Goal: Task Accomplishment & Management: Use online tool/utility

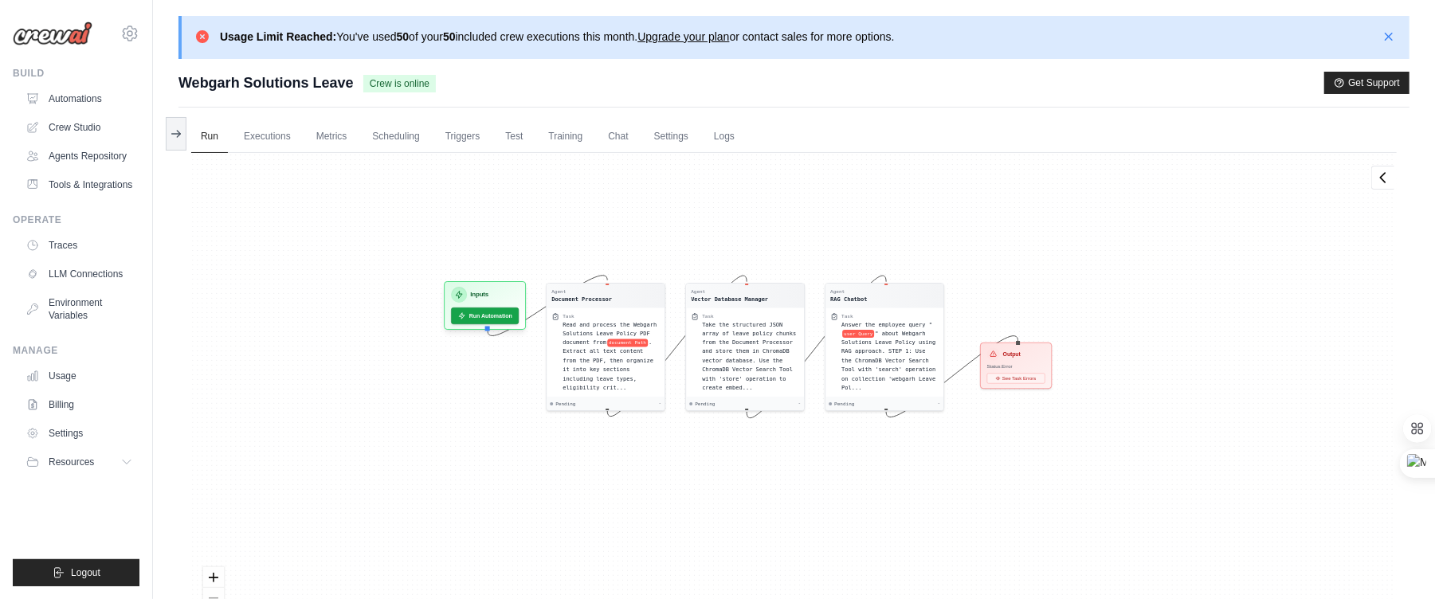
drag, startPoint x: 783, startPoint y: 242, endPoint x: 769, endPoint y: 202, distance: 42.1
click at [769, 202] on div "Agent Document Processor Task Read and process the Webgarh Solutions Leave Poli…" at bounding box center [794, 407] width 1206 height 509
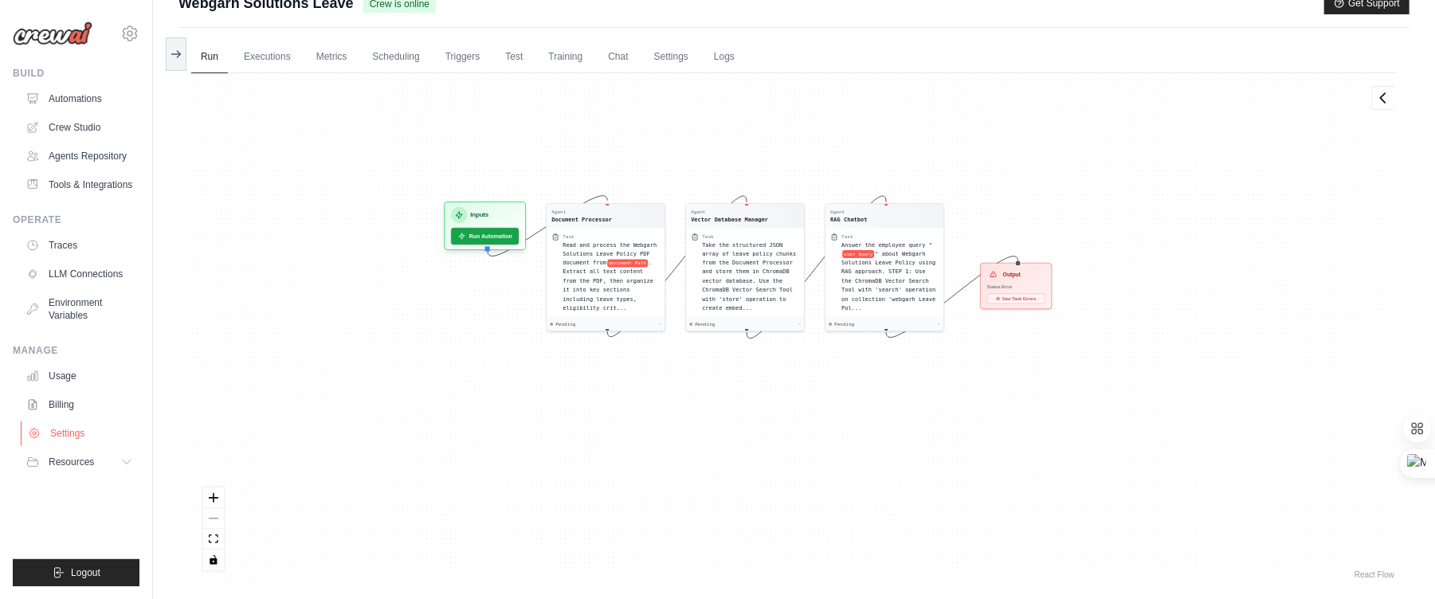
scroll to position [123, 0]
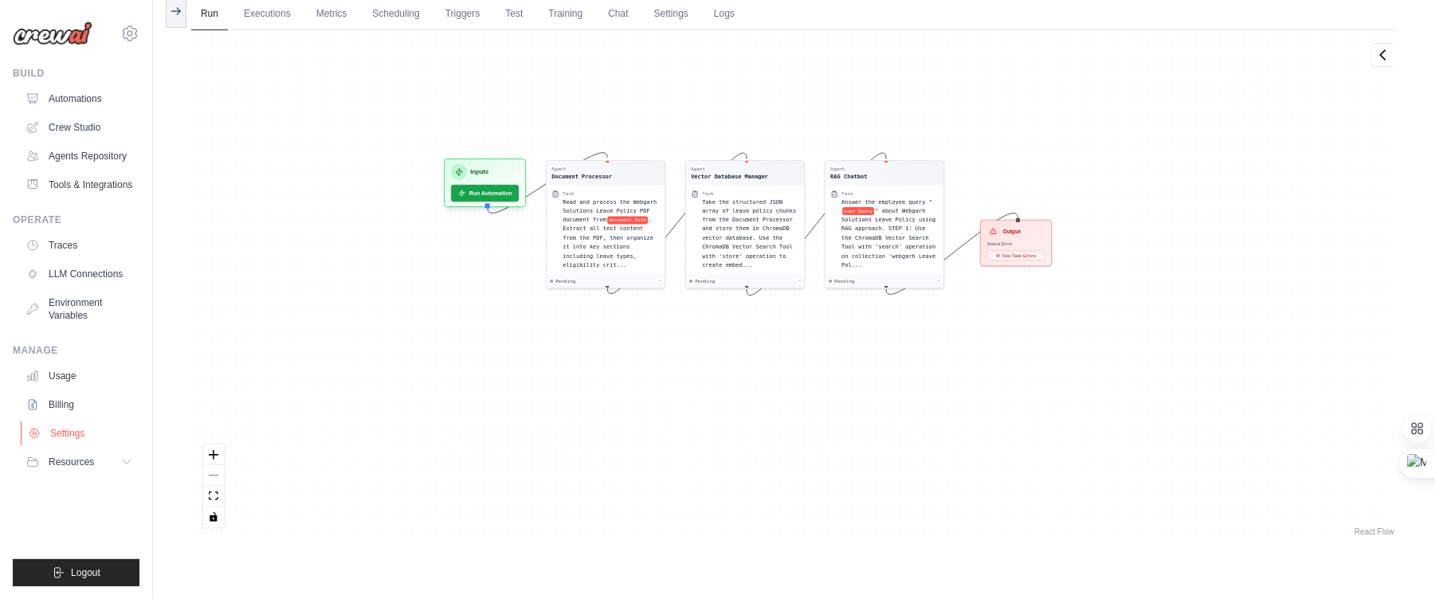
click at [67, 442] on link "Settings" at bounding box center [81, 434] width 120 height 26
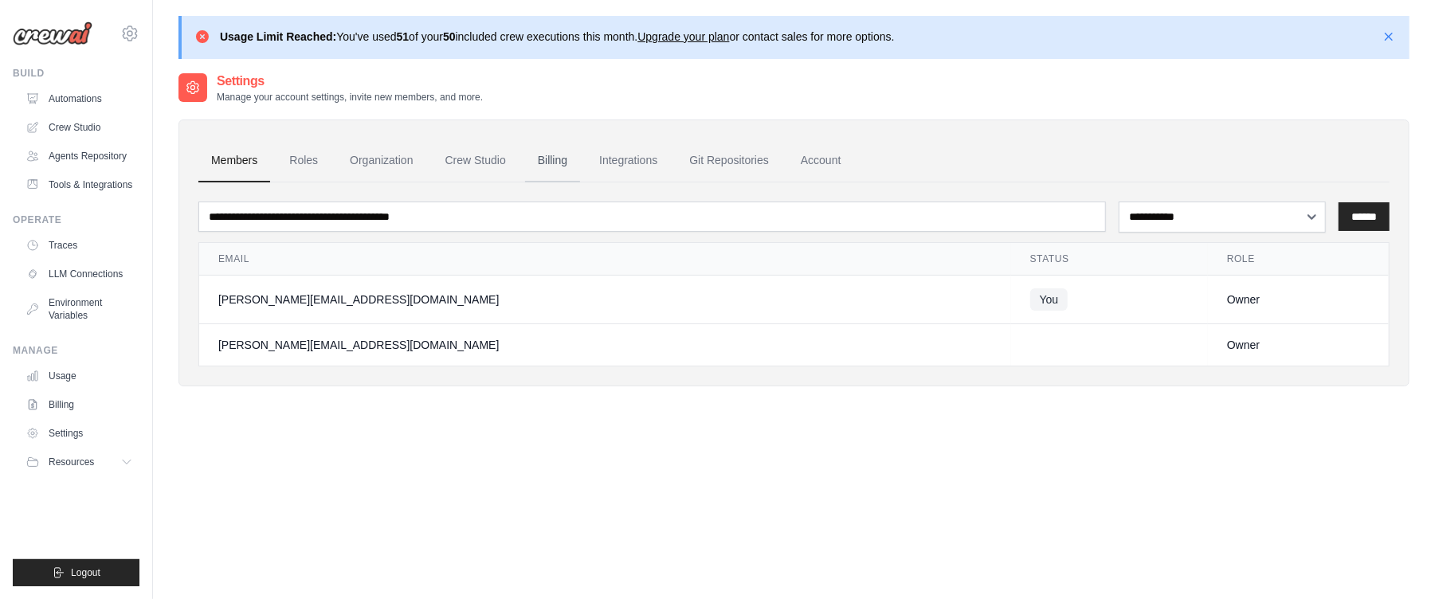
click at [577, 157] on link "Billing" at bounding box center [552, 160] width 55 height 43
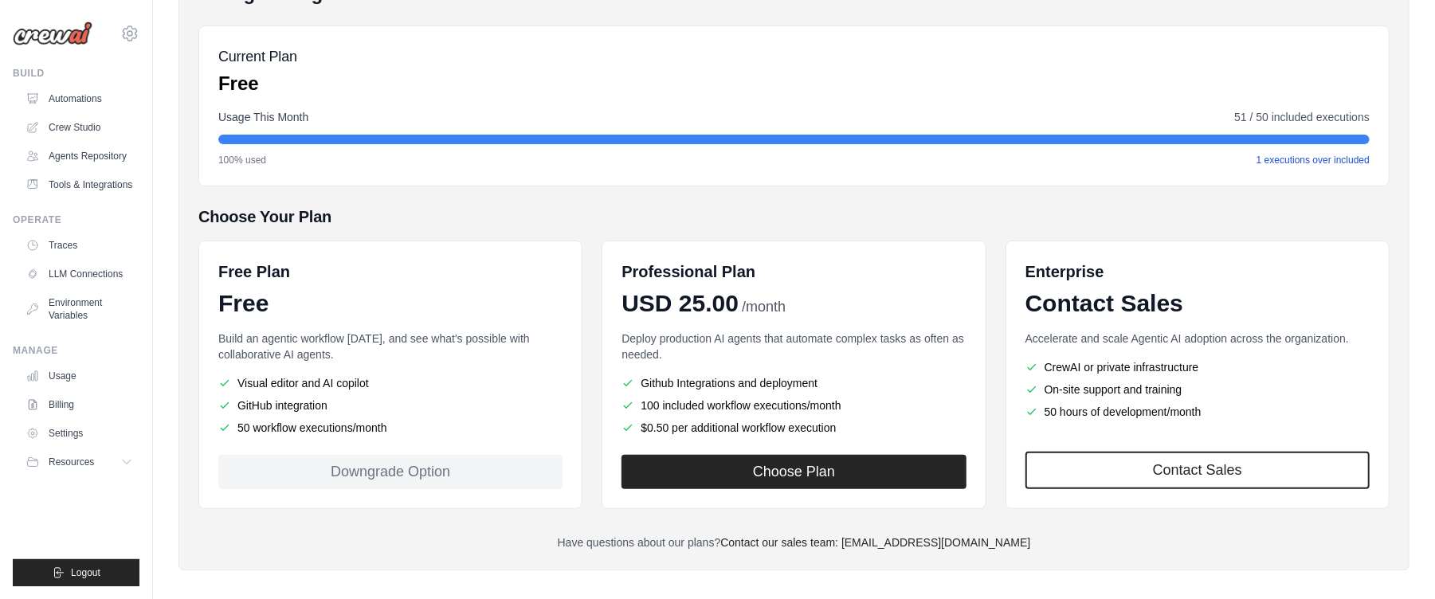
scroll to position [230, 0]
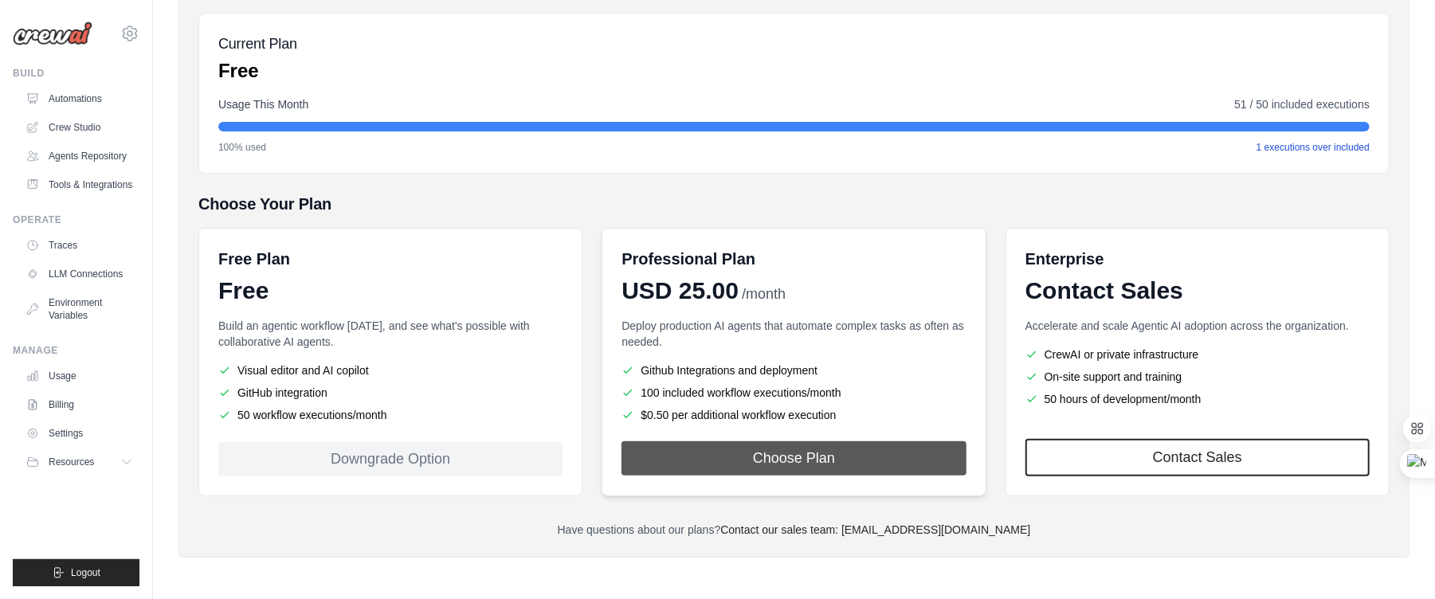
click at [768, 455] on button "Choose Plan" at bounding box center [794, 459] width 344 height 34
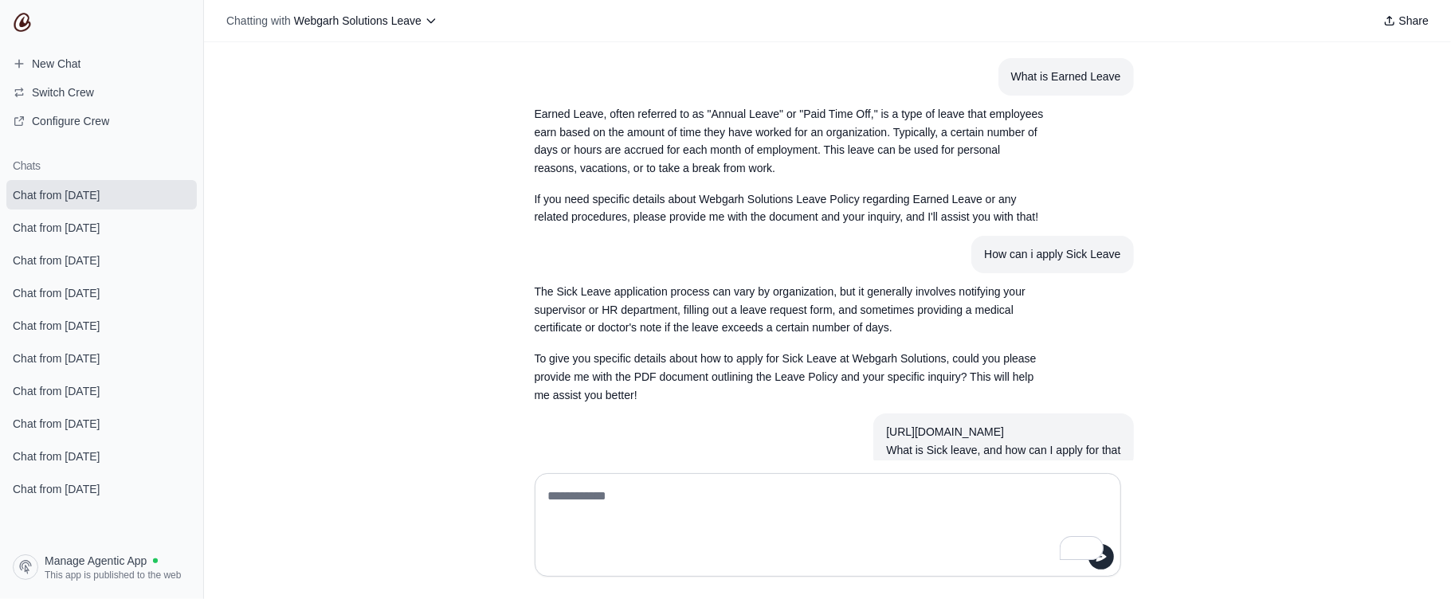
scroll to position [840, 0]
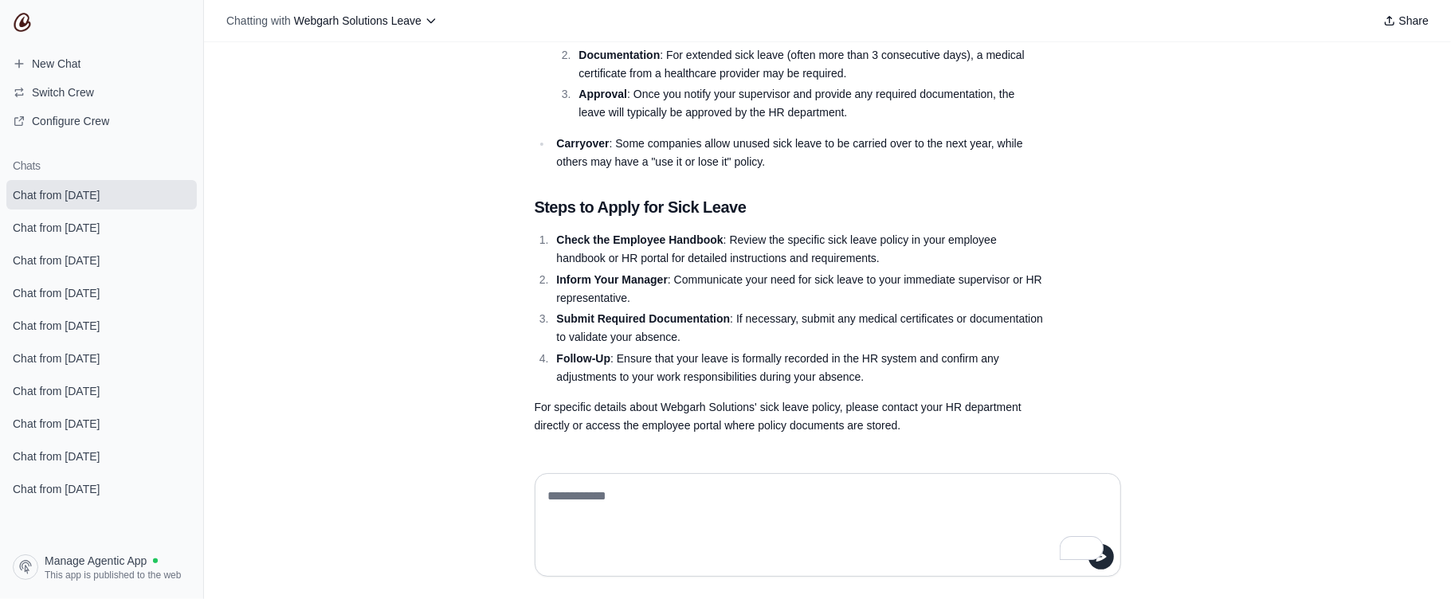
click at [663, 507] on textarea "To enrich screen reader interactions, please activate Accessibility in Grammarl…" at bounding box center [828, 525] width 566 height 83
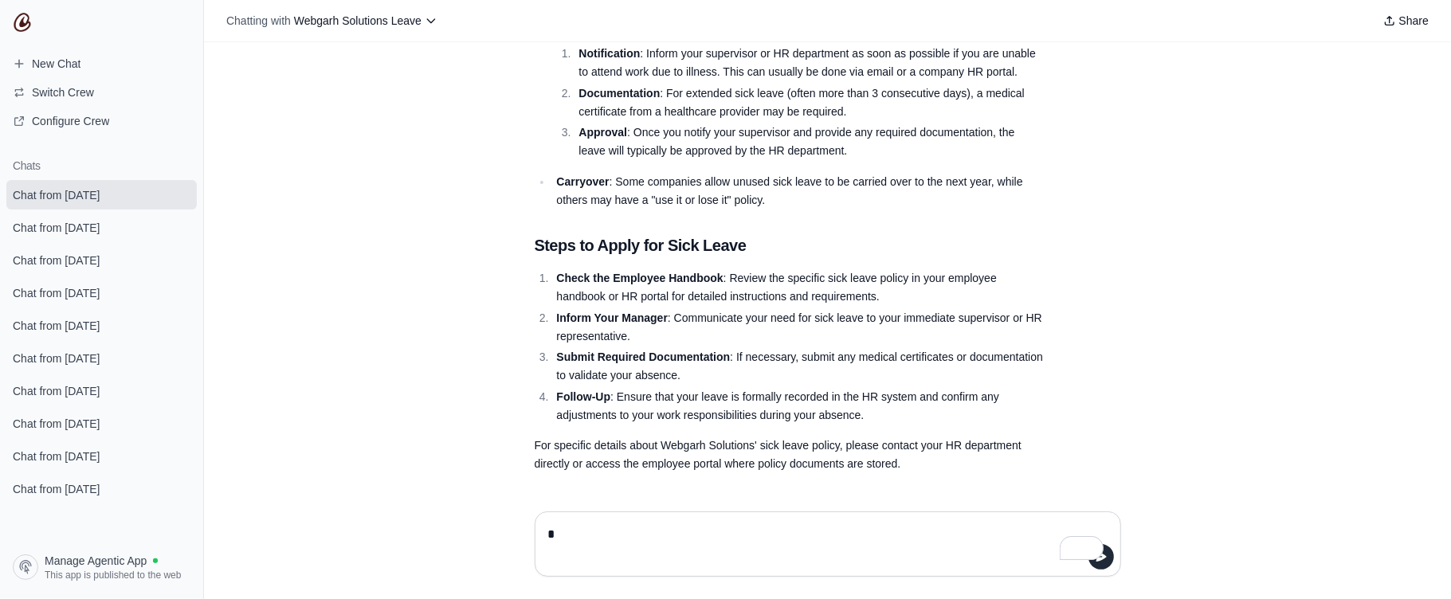
scroll to position [802, 0]
type textarea "**********"
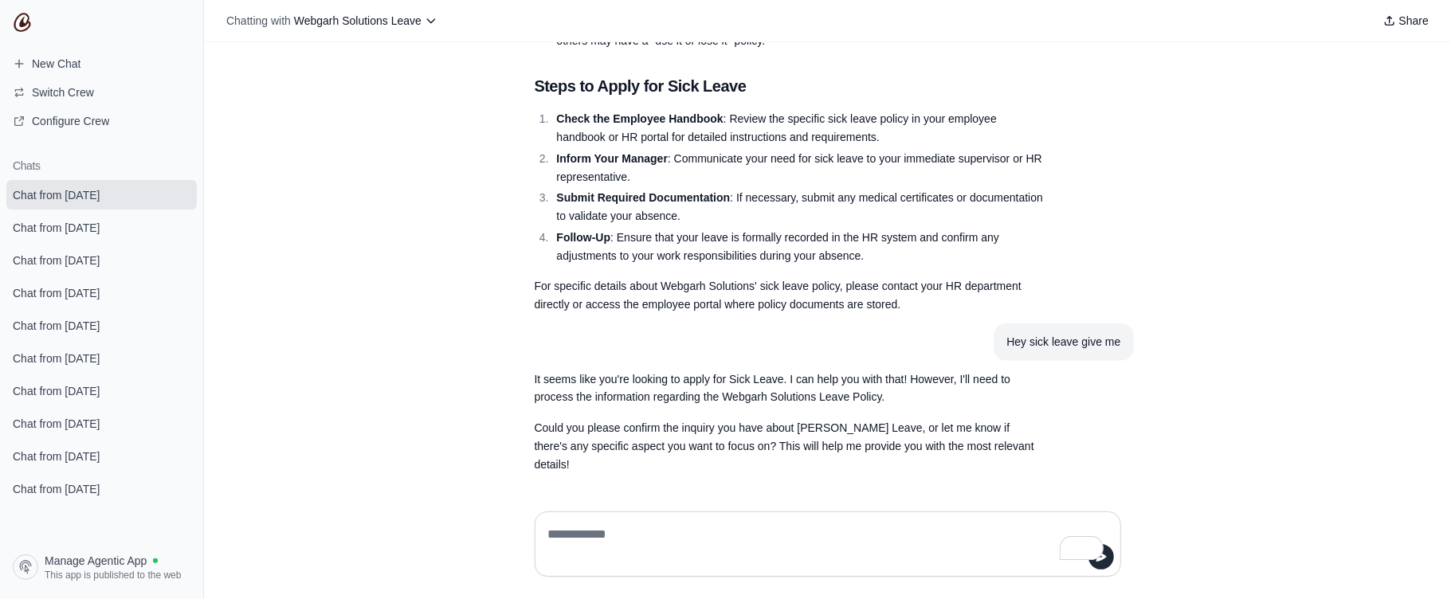
scroll to position [961, 0]
type textarea "**********"
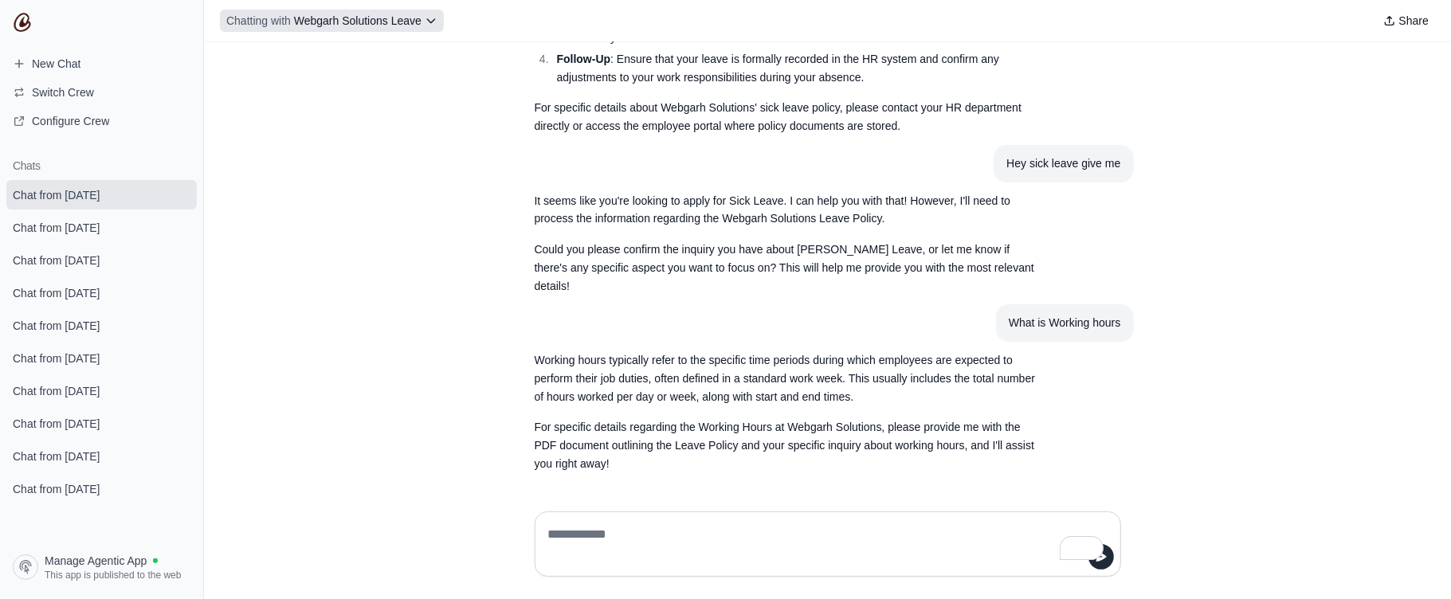
scroll to position [1140, 0]
click at [626, 522] on textarea "To enrich screen reader interactions, please activate Accessibility in Grammarl…" at bounding box center [828, 544] width 566 height 45
paste textarea "**********"
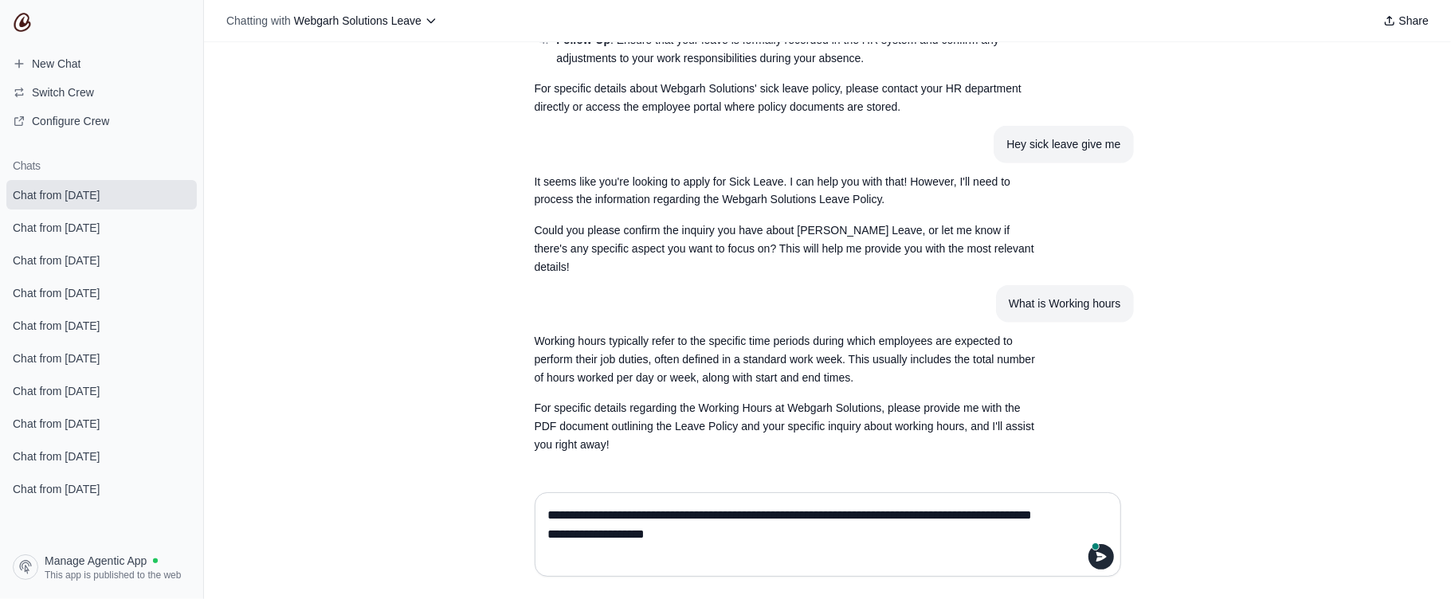
type textarea "**********"
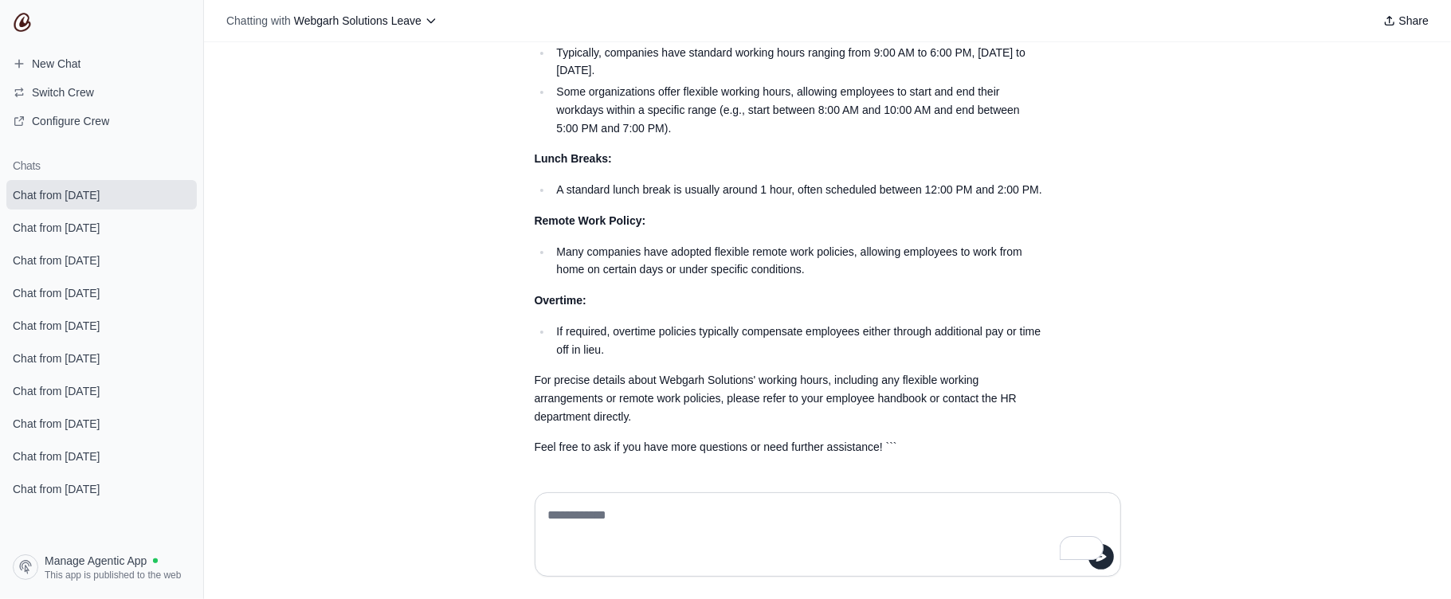
scroll to position [1879, 0]
click at [635, 503] on textarea "To enrich screen reader interactions, please activate Accessibility in Grammarl…" at bounding box center [828, 535] width 566 height 64
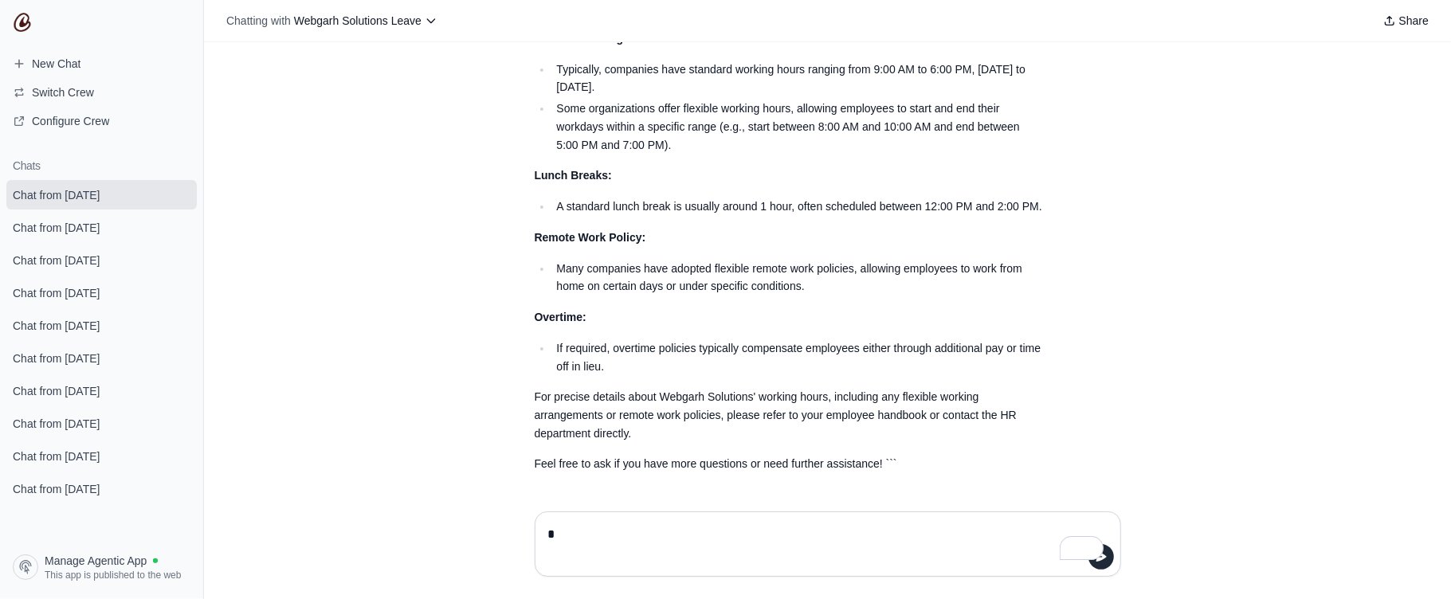
scroll to position [1859, 0]
type textarea "**********"
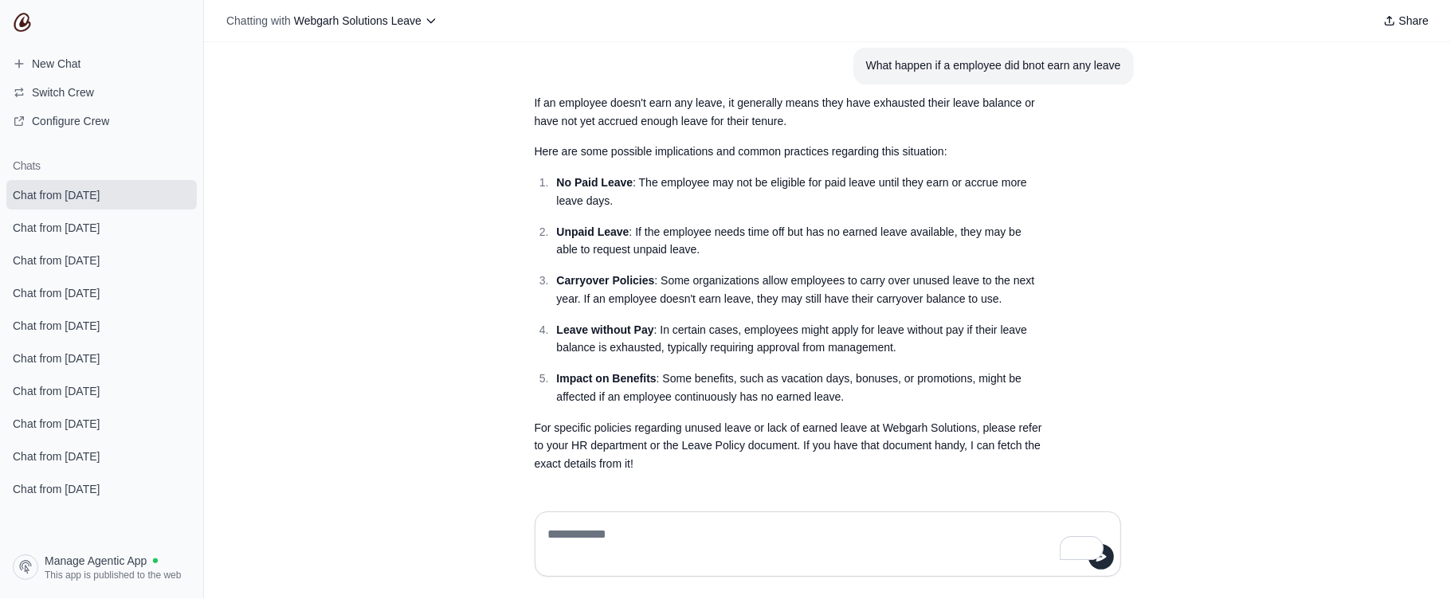
scroll to position [2313, 0]
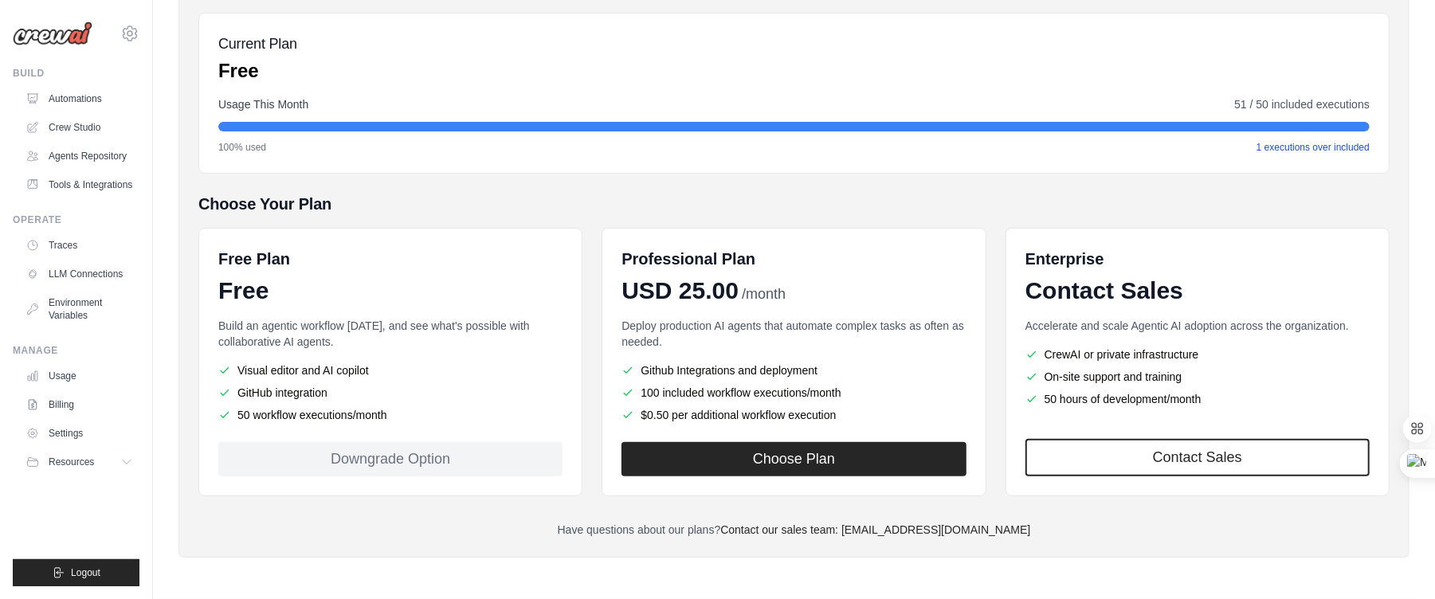
click at [1287, 149] on span "1 executions over included" at bounding box center [1313, 147] width 113 height 13
click at [1183, 174] on div "Billing Settings Current Plan Free Usage This Month 51 / 50 included executions…" at bounding box center [794, 253] width 1192 height 570
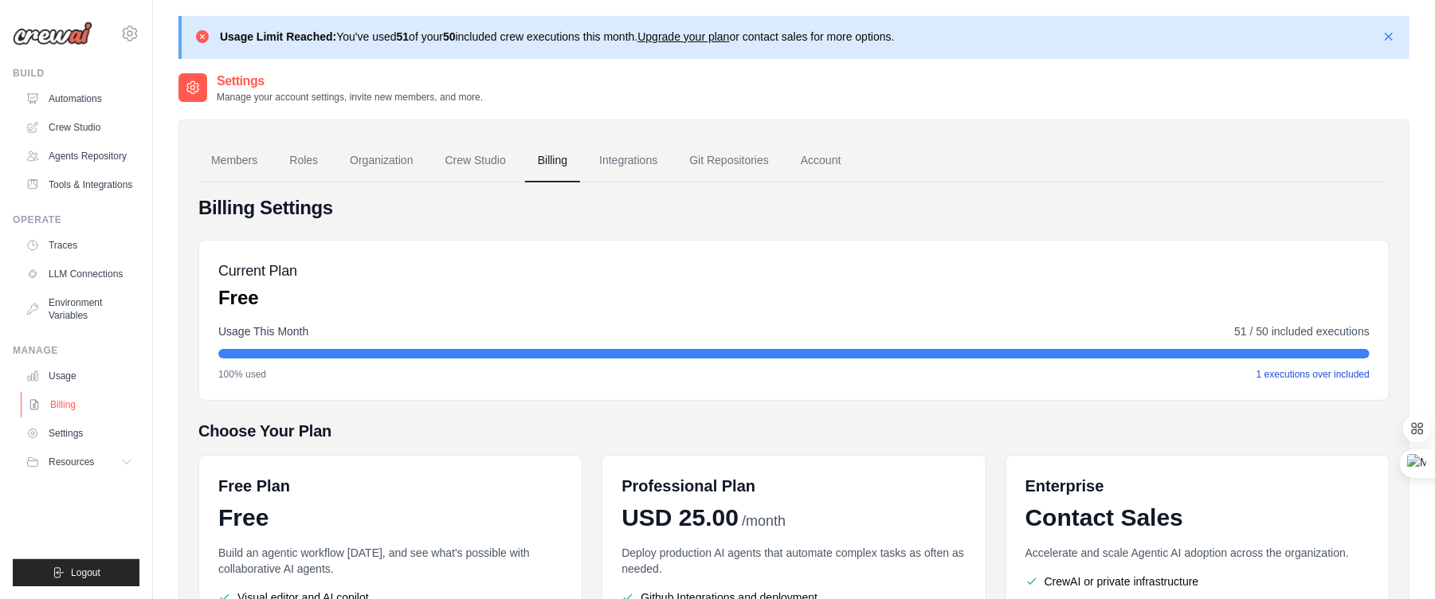
click at [44, 418] on link "Billing" at bounding box center [81, 405] width 120 height 26
click at [646, 156] on link "Integrations" at bounding box center [629, 160] width 84 height 43
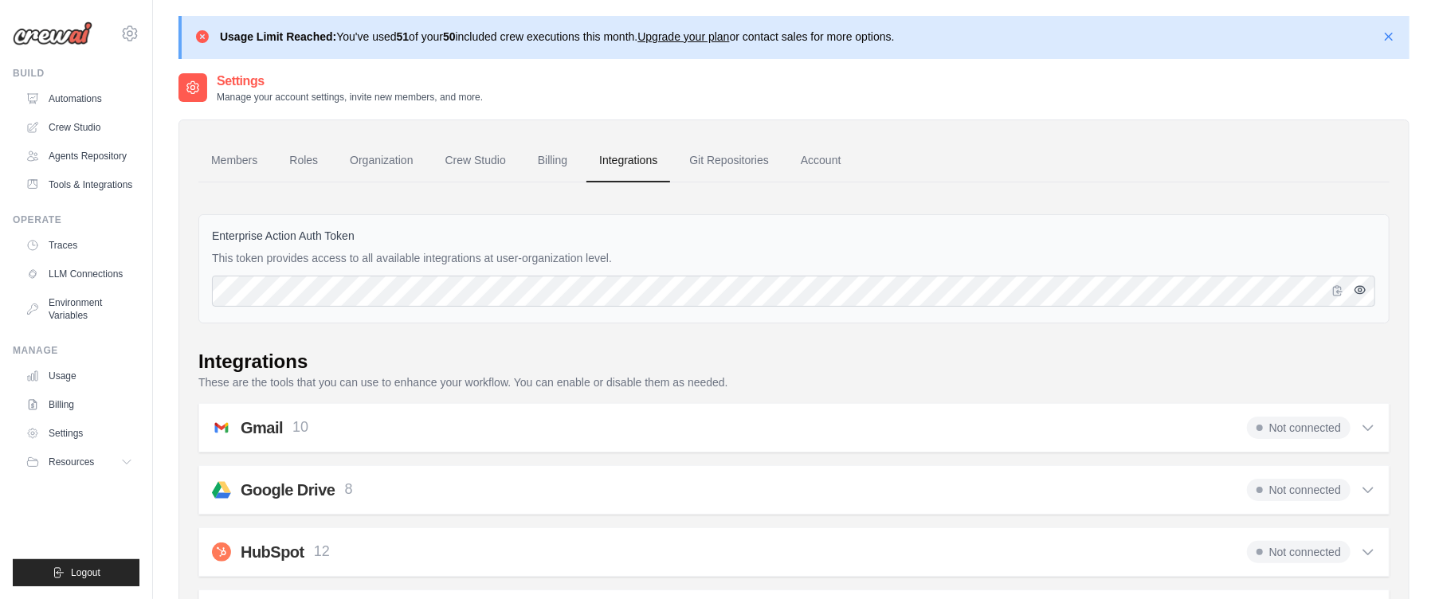
click at [1357, 289] on icon "button" at bounding box center [1360, 290] width 13 height 13
click at [1371, 426] on icon at bounding box center [1369, 428] width 16 height 16
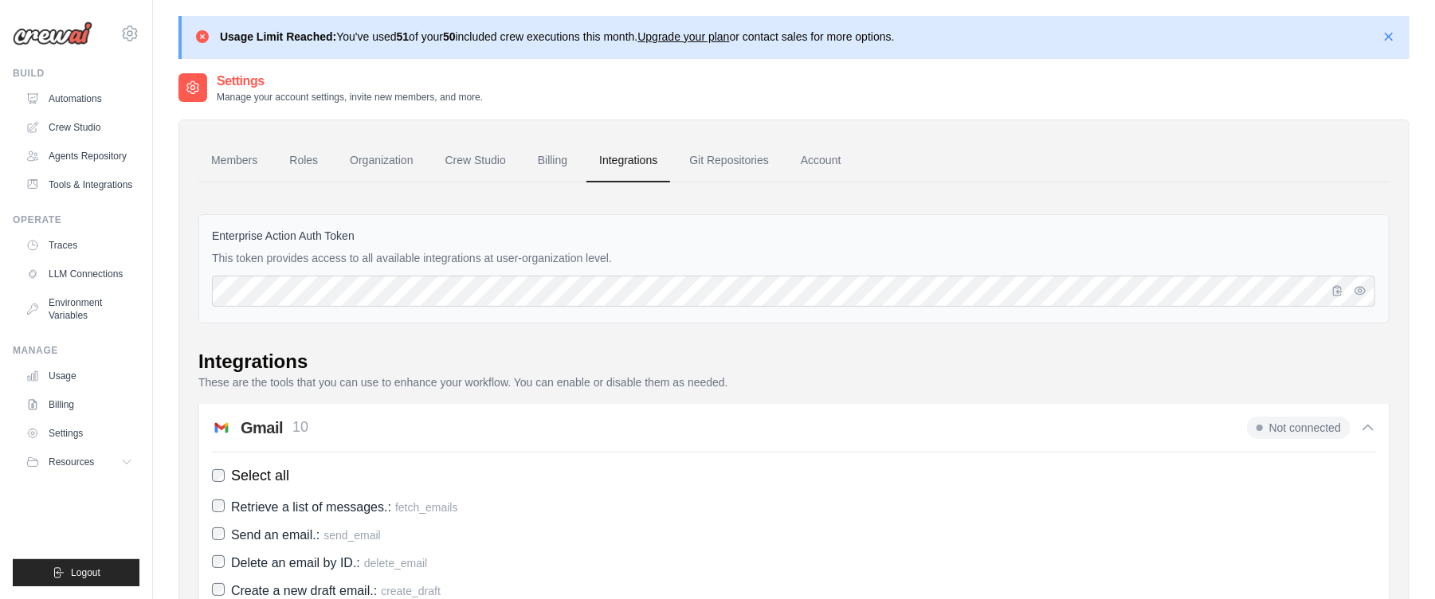
click at [1371, 426] on icon at bounding box center [1369, 428] width 16 height 16
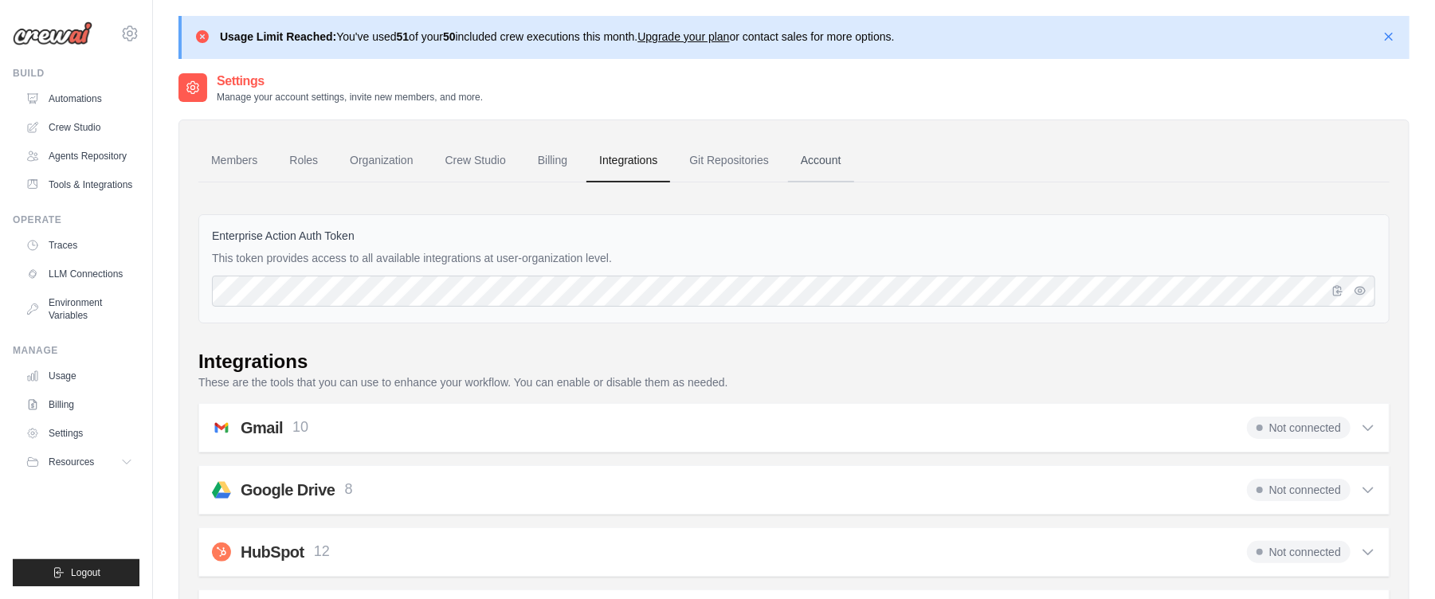
click at [854, 159] on link "Account" at bounding box center [821, 160] width 66 height 43
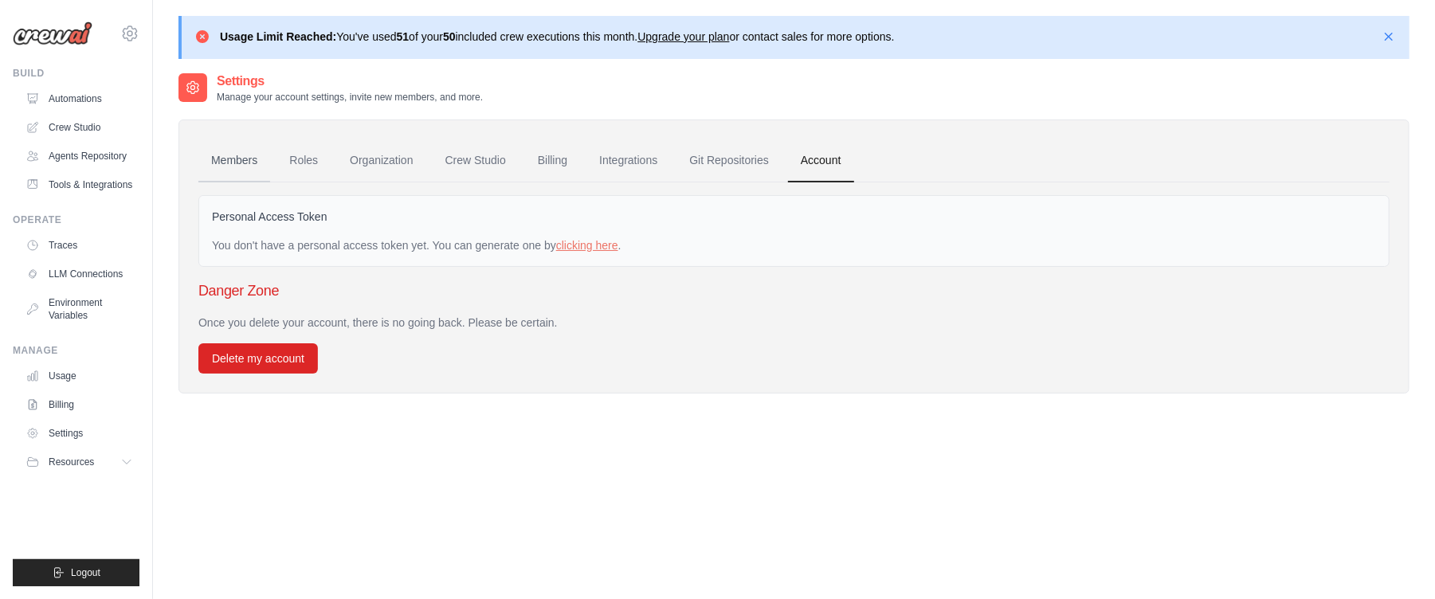
click at [242, 162] on link "Members" at bounding box center [234, 160] width 72 height 43
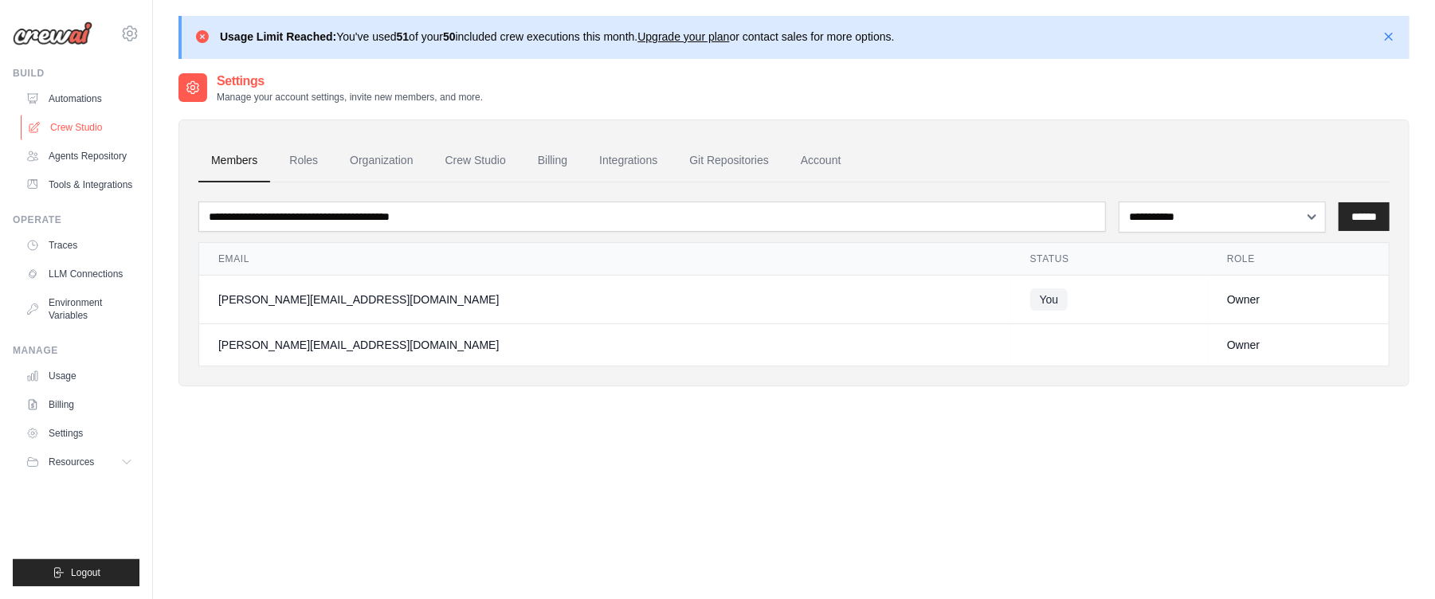
click at [75, 125] on link "Crew Studio" at bounding box center [81, 128] width 120 height 26
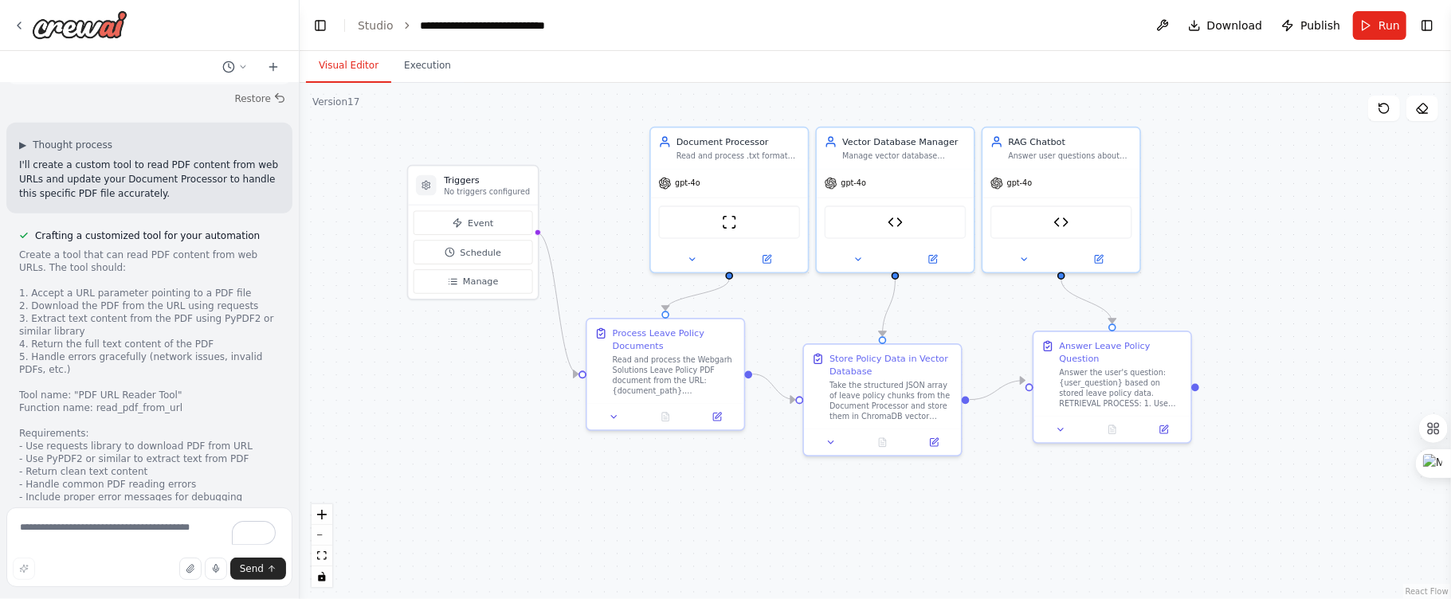
drag, startPoint x: 522, startPoint y: 107, endPoint x: 525, endPoint y: 125, distance: 18.6
click at [525, 125] on div ".deletable-edge-delete-btn { width: 20px; height: 20px; border: 0px solid #ffff…" at bounding box center [876, 341] width 1152 height 516
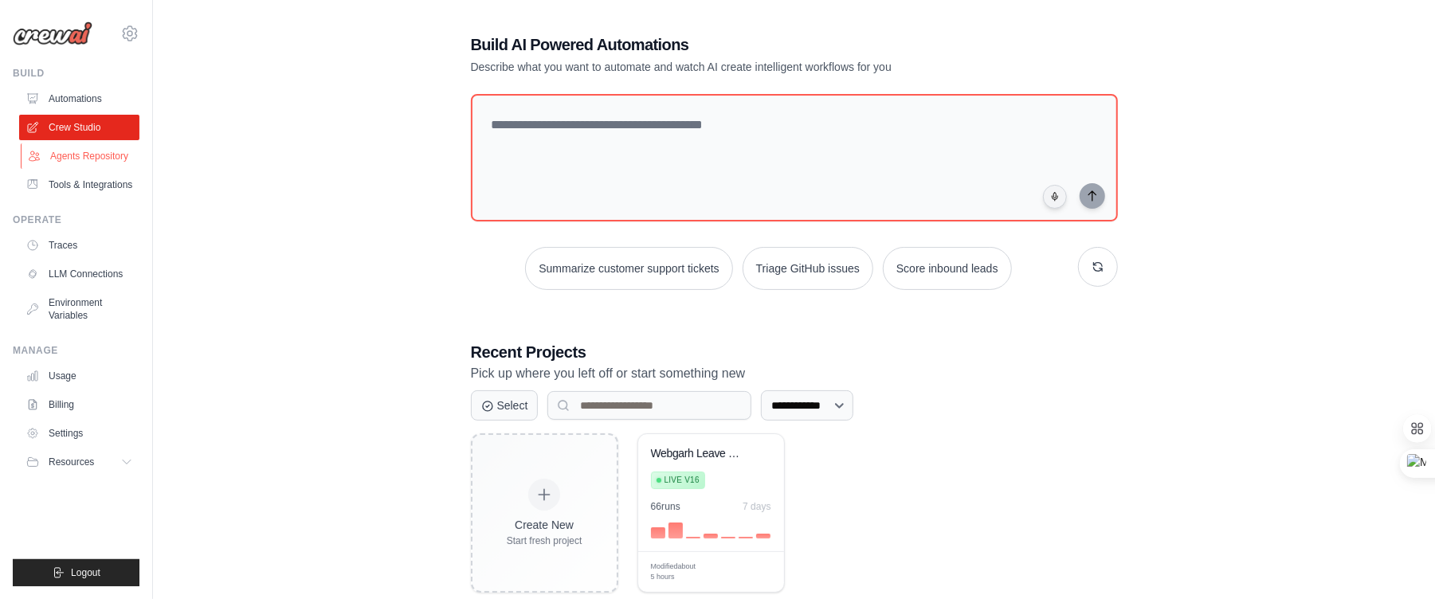
scroll to position [99, 0]
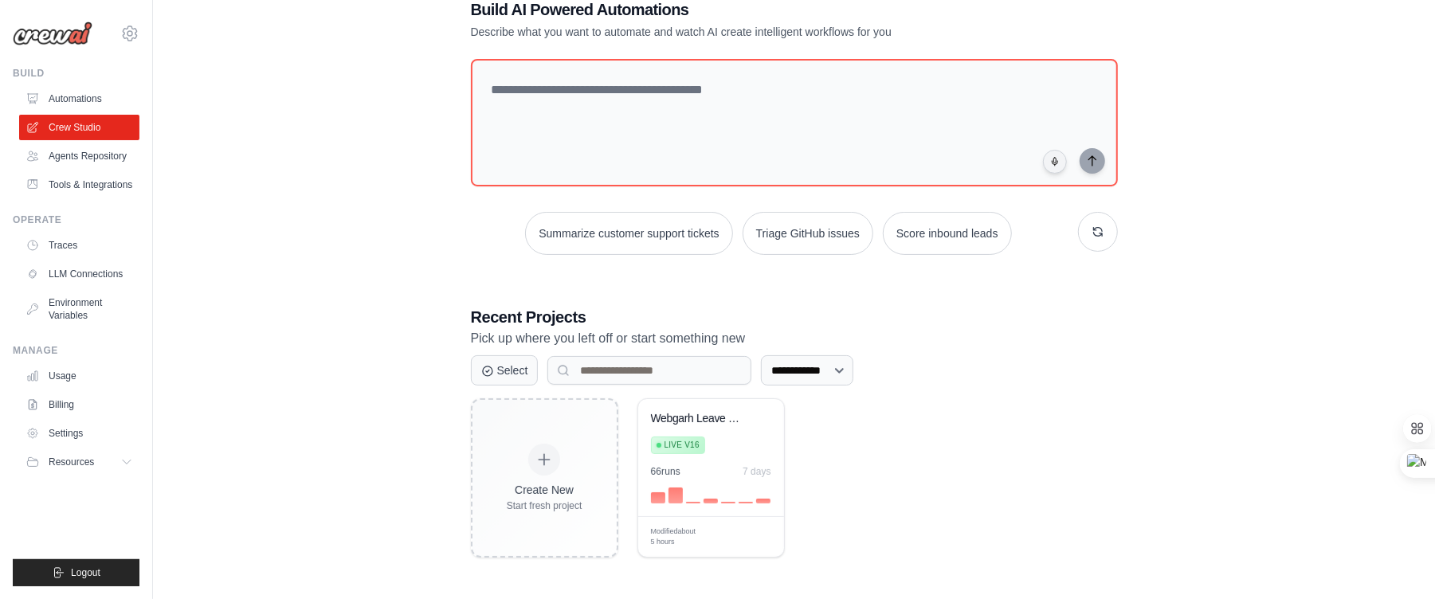
drag, startPoint x: 10, startPoint y: 571, endPoint x: 1080, endPoint y: 454, distance: 1076.0
click at [1090, 468] on body "[PERSON_NAME][EMAIL_ADDRESS][DOMAIN_NAME] Settings Build Automations" at bounding box center [717, 250] width 1435 height 698
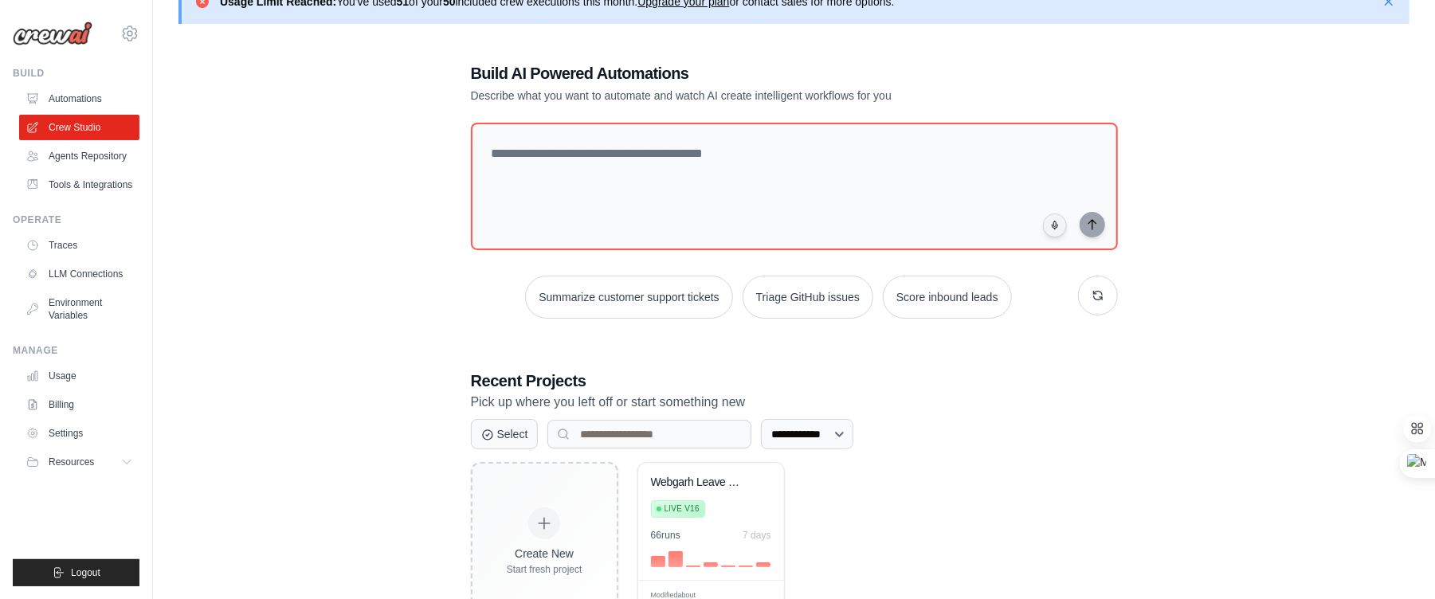
scroll to position [0, 0]
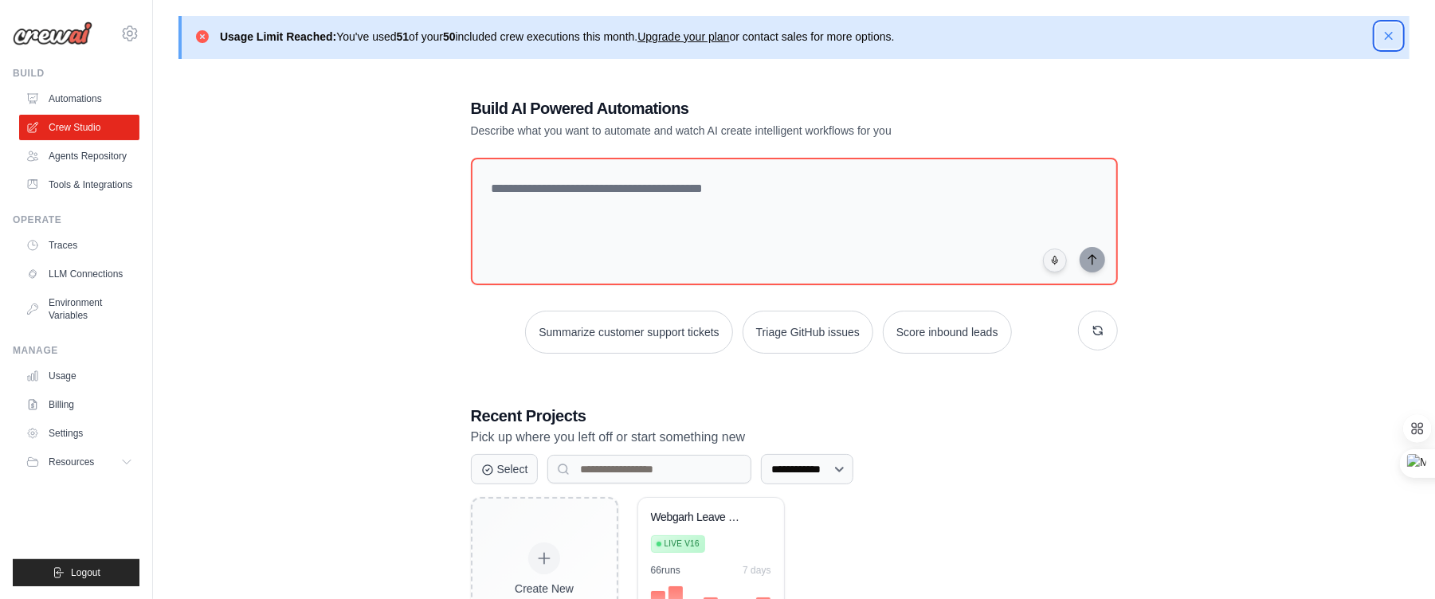
click at [1391, 37] on icon "button" at bounding box center [1389, 36] width 8 height 8
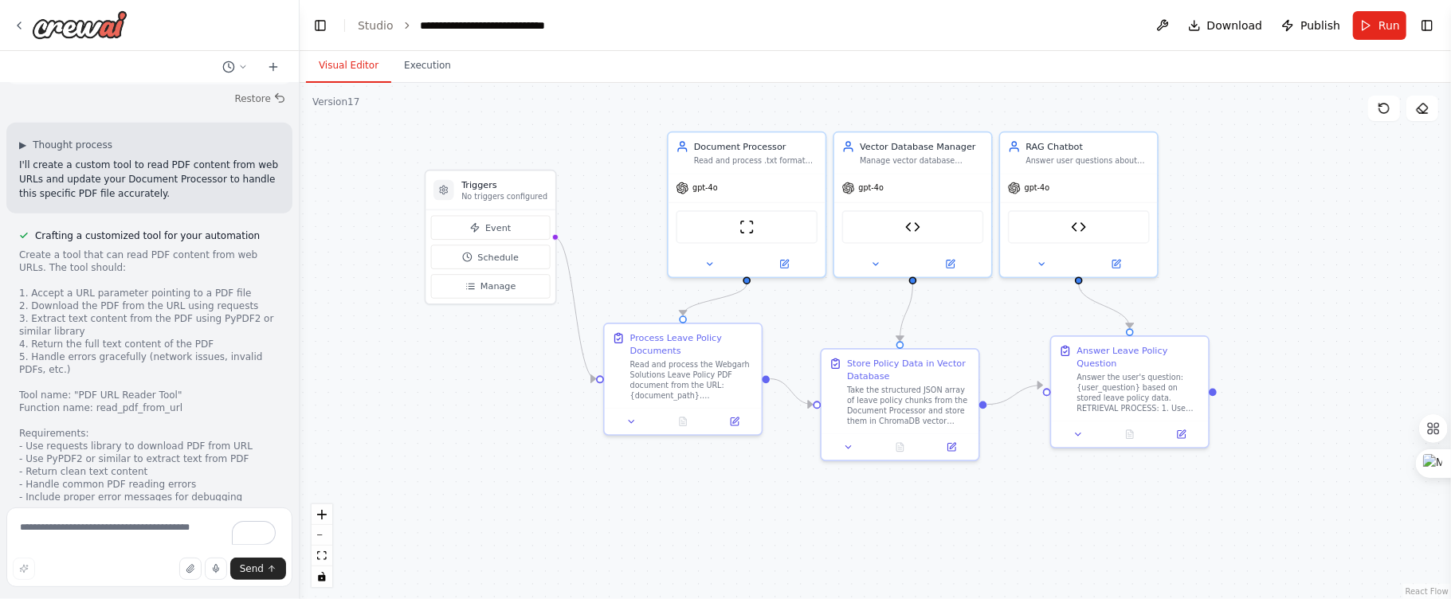
drag, startPoint x: 579, startPoint y: 145, endPoint x: 596, endPoint y: 142, distance: 17.0
click at [596, 142] on div ".deletable-edge-delete-btn { width: 20px; height: 20px; border: 0px solid #ffff…" at bounding box center [876, 341] width 1152 height 516
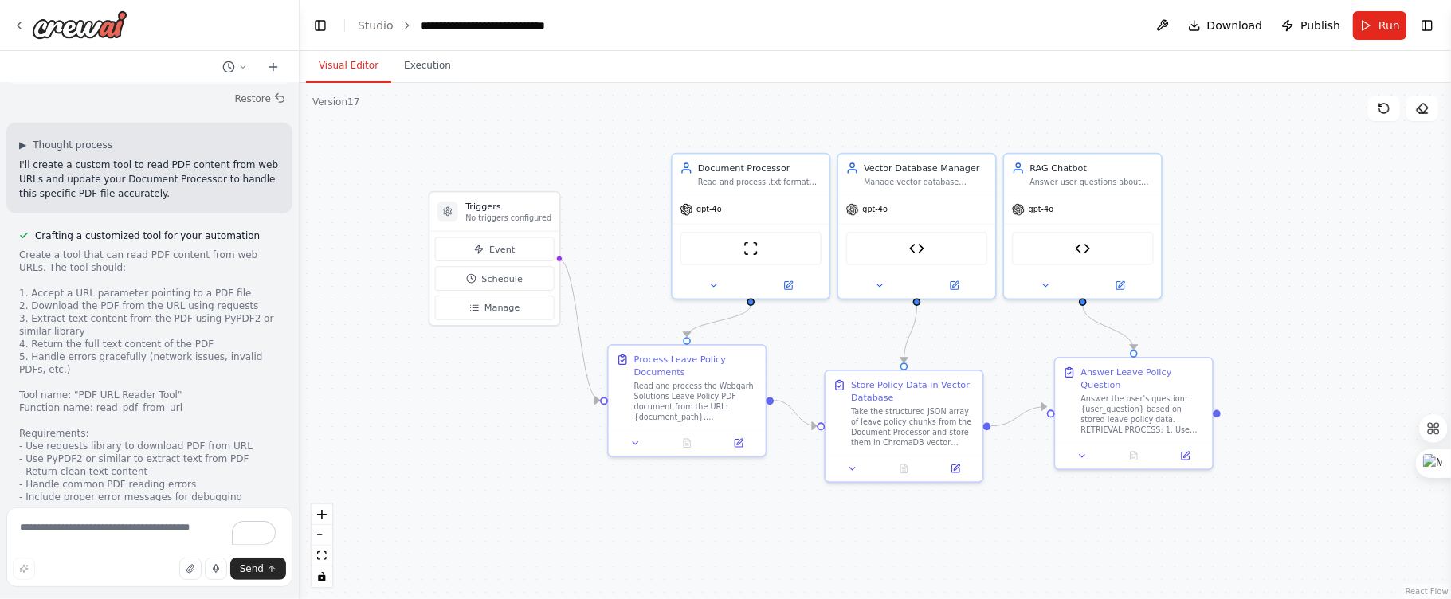
drag, startPoint x: 621, startPoint y: 139, endPoint x: 625, endPoint y: 160, distance: 21.9
click at [625, 160] on div ".deletable-edge-delete-btn { width: 20px; height: 20px; border: 0px solid #ffff…" at bounding box center [876, 341] width 1152 height 516
click at [1365, 32] on button "Run" at bounding box center [1379, 25] width 53 height 29
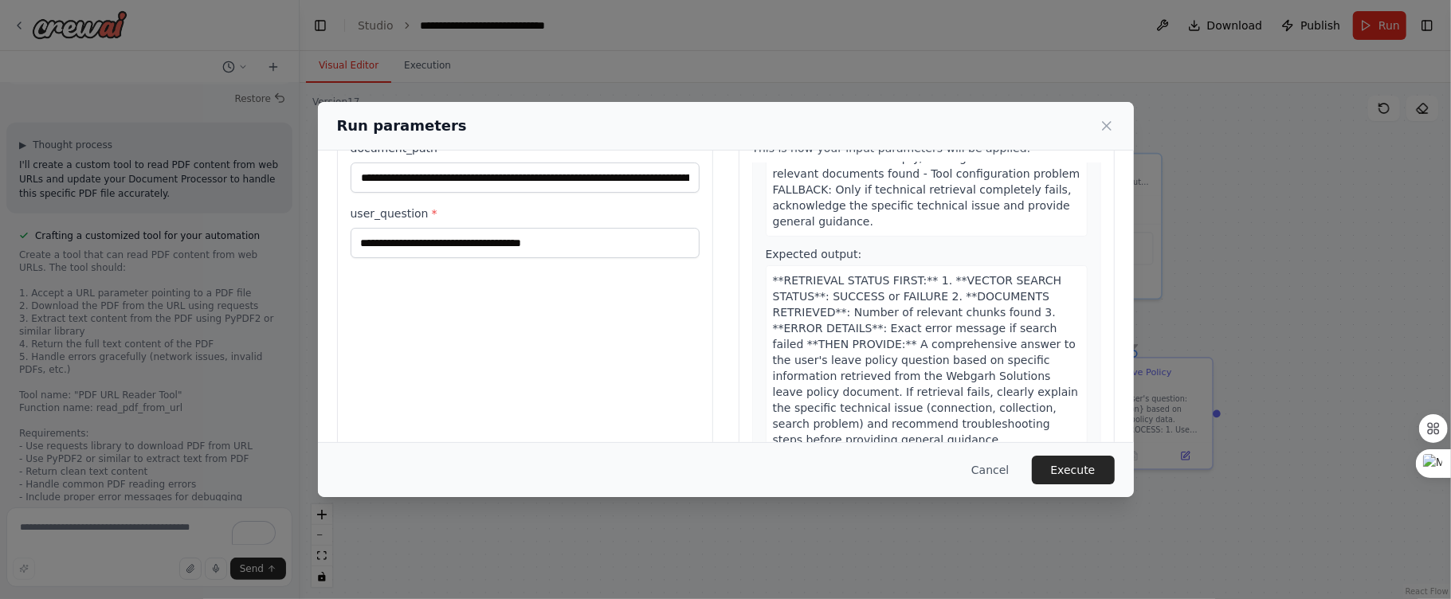
scroll to position [125, 0]
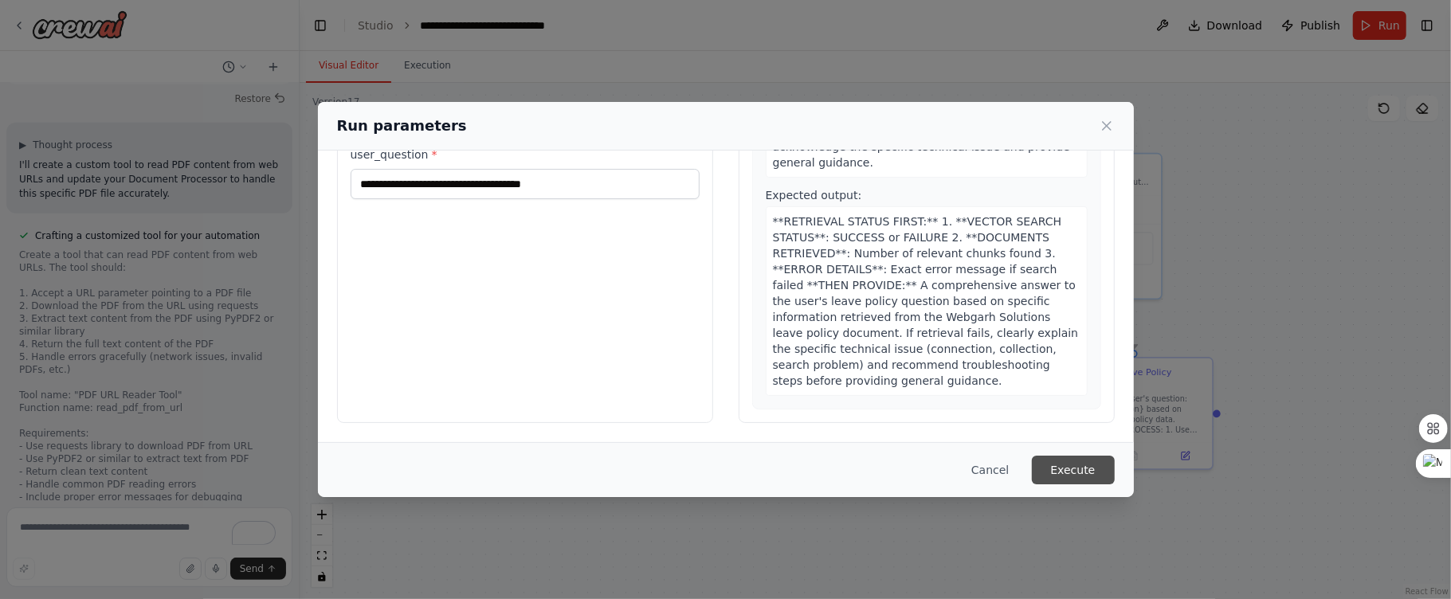
click at [1082, 466] on button "Execute" at bounding box center [1073, 470] width 83 height 29
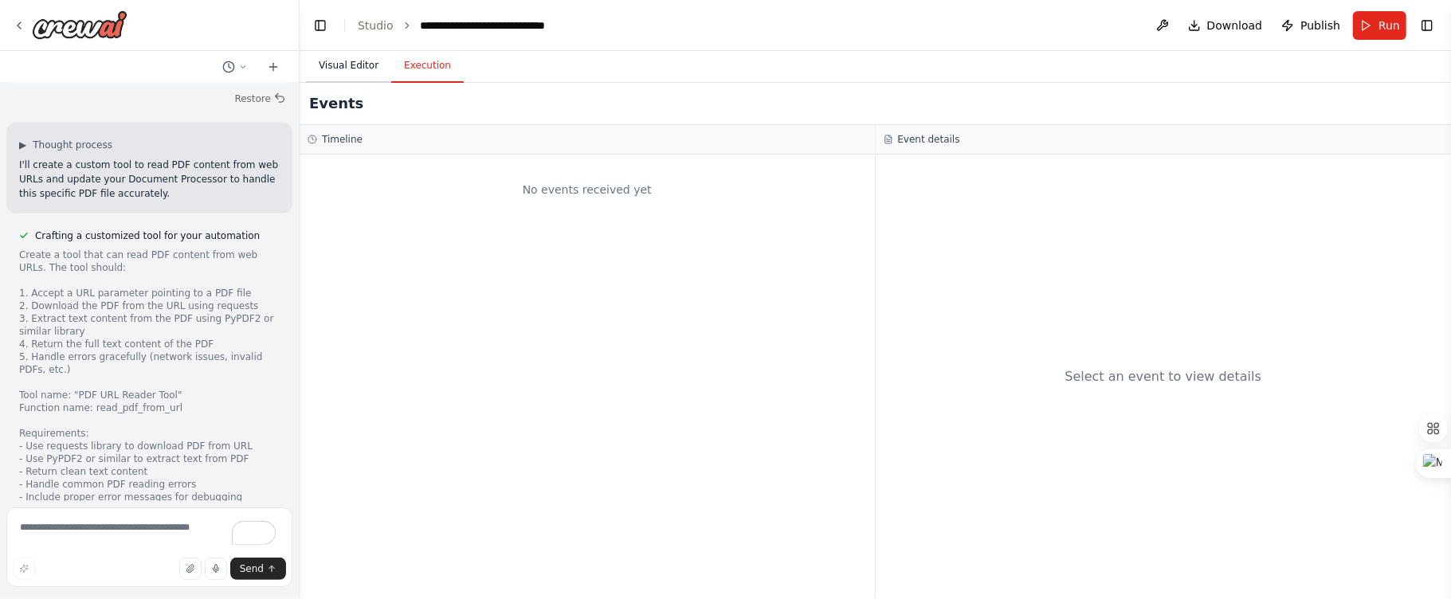
click at [344, 61] on button "Visual Editor" at bounding box center [348, 65] width 85 height 33
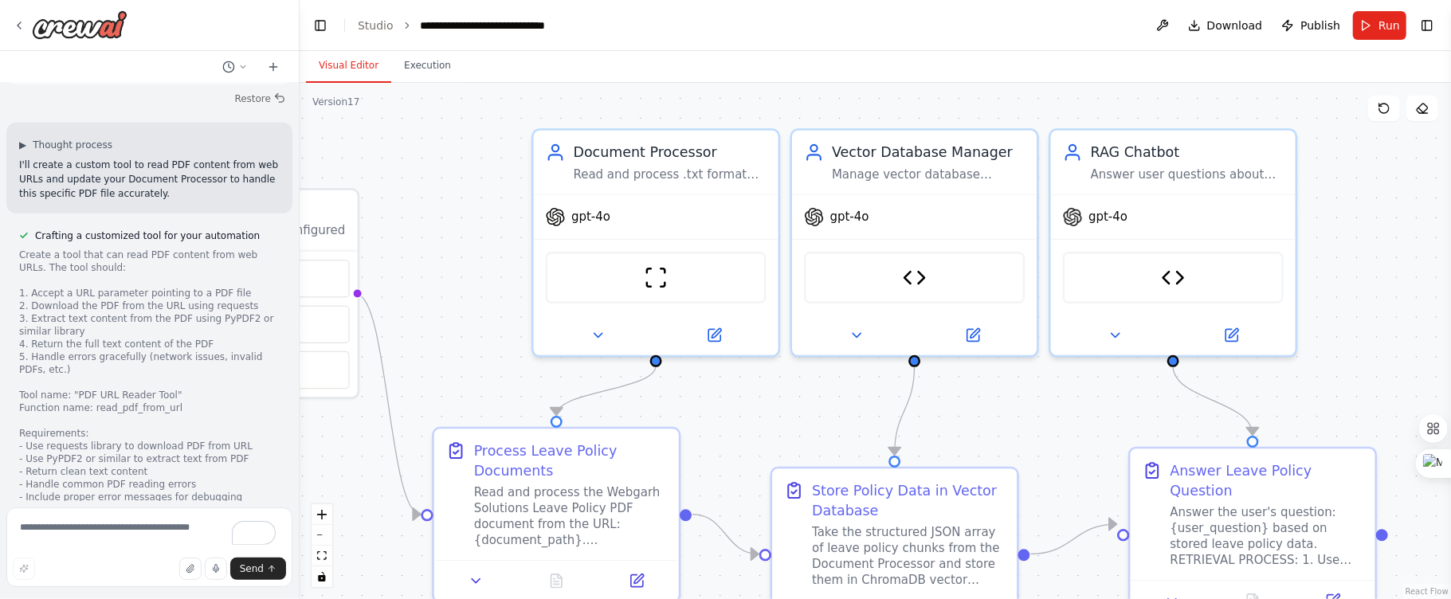
drag, startPoint x: 1400, startPoint y: 183, endPoint x: 1321, endPoint y: 187, distance: 79.8
click at [1321, 187] on div ".deletable-edge-delete-btn { width: 20px; height: 20px; border: 0px solid #ffff…" at bounding box center [876, 341] width 1152 height 516
click at [666, 269] on img at bounding box center [656, 274] width 24 height 24
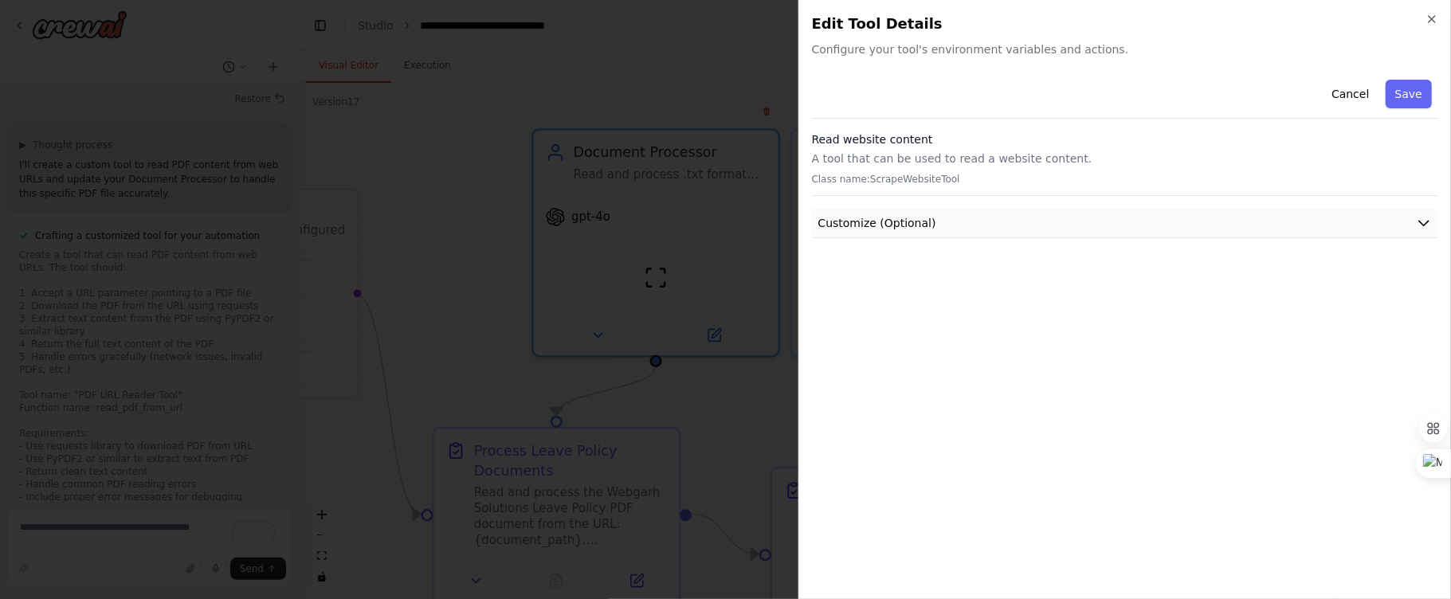
click at [1053, 211] on button "Customize (Optional)" at bounding box center [1125, 223] width 626 height 29
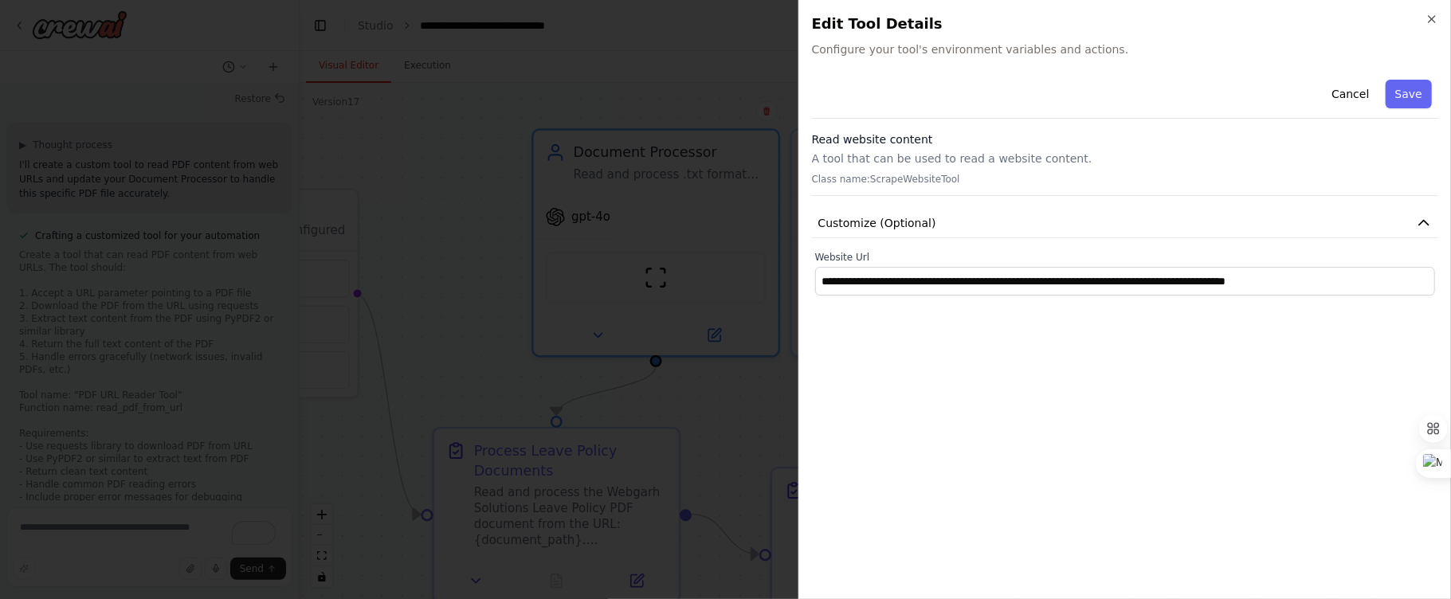
click at [1412, 240] on div "**********" at bounding box center [1125, 184] width 626 height 222
click at [1416, 85] on button "Save" at bounding box center [1409, 94] width 46 height 29
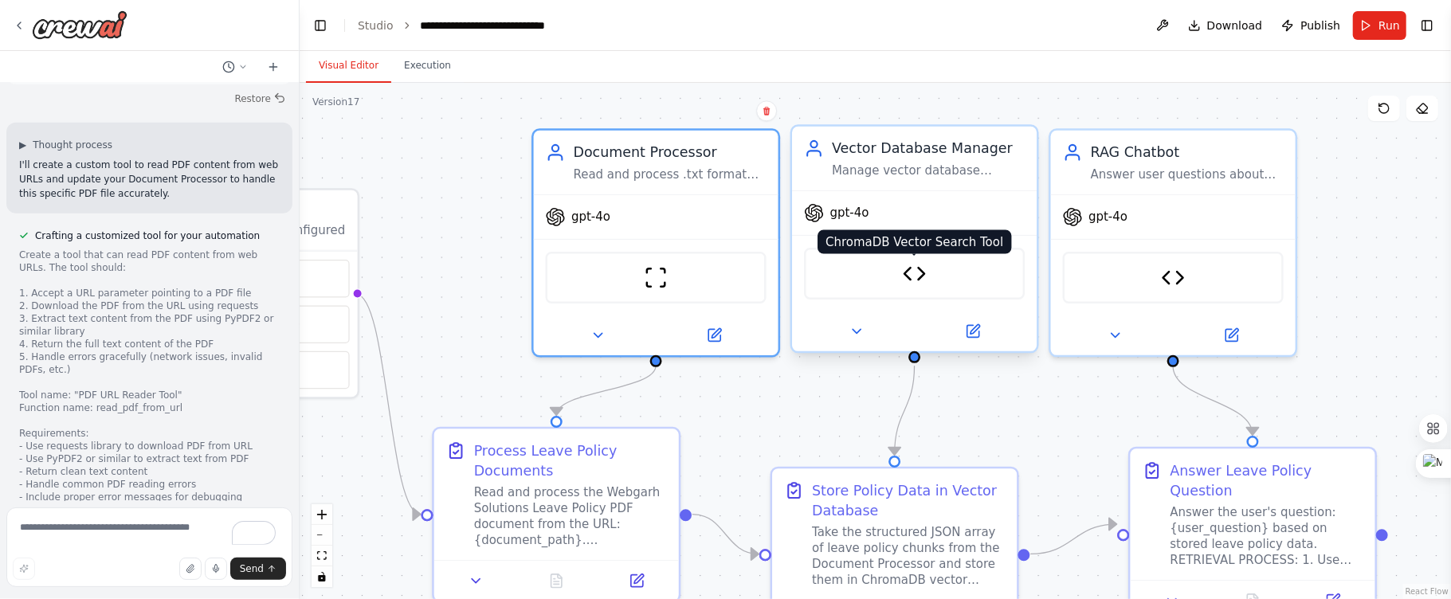
click at [912, 279] on img at bounding box center [915, 274] width 24 height 24
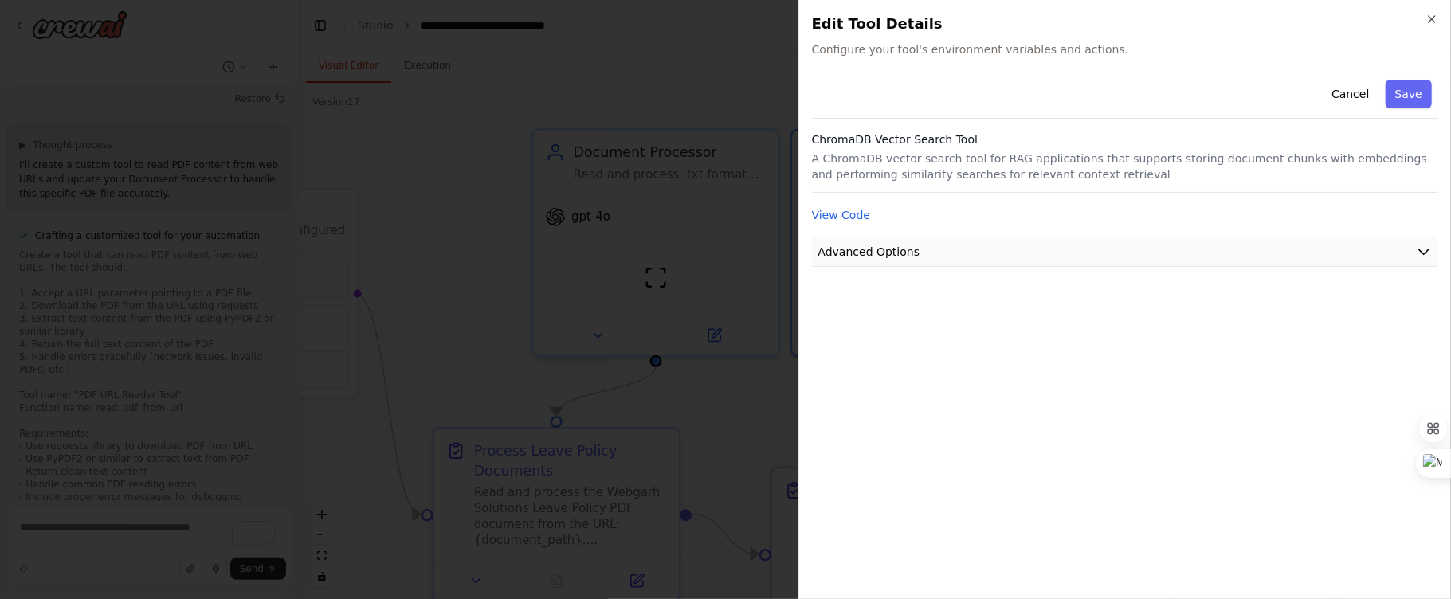
click at [1223, 240] on button "Advanced Options" at bounding box center [1125, 252] width 626 height 29
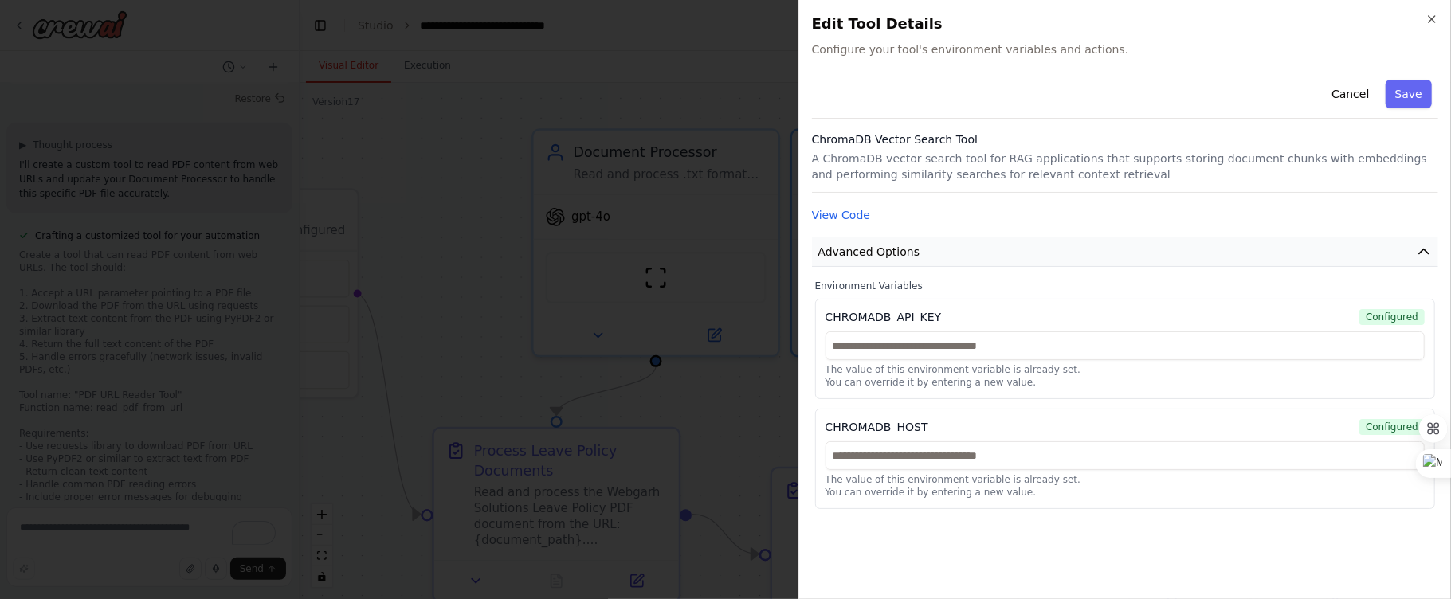
click at [1223, 240] on button "Advanced Options" at bounding box center [1125, 252] width 626 height 29
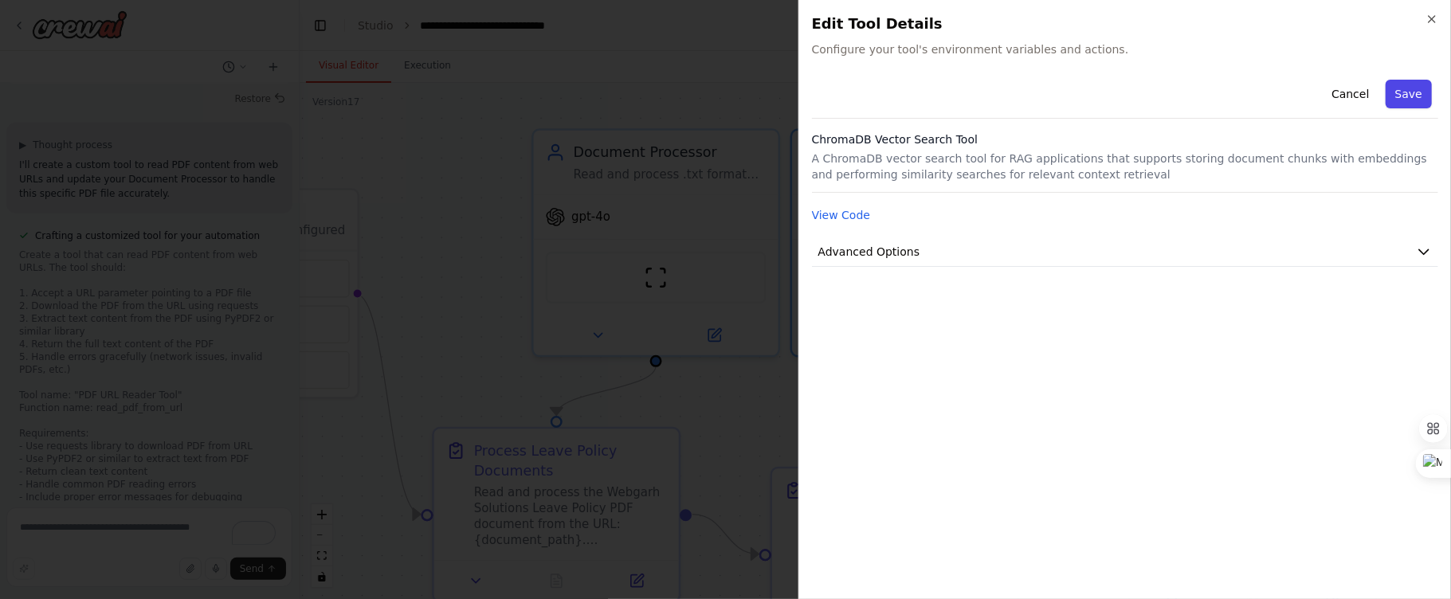
click at [1413, 89] on button "Save" at bounding box center [1409, 94] width 46 height 29
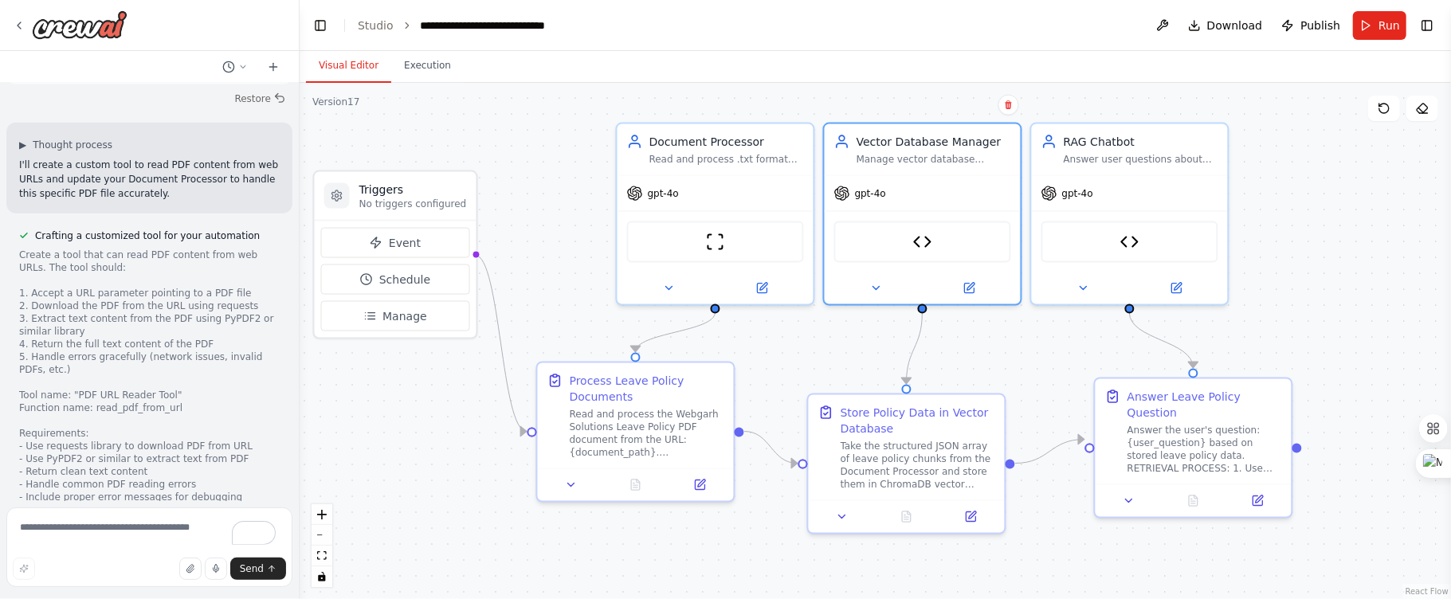
drag, startPoint x: 490, startPoint y: 279, endPoint x: 584, endPoint y: 237, distance: 103.1
click at [584, 237] on div ".deletable-edge-delete-btn { width: 20px; height: 20px; border: 0px solid #ffff…" at bounding box center [876, 341] width 1152 height 516
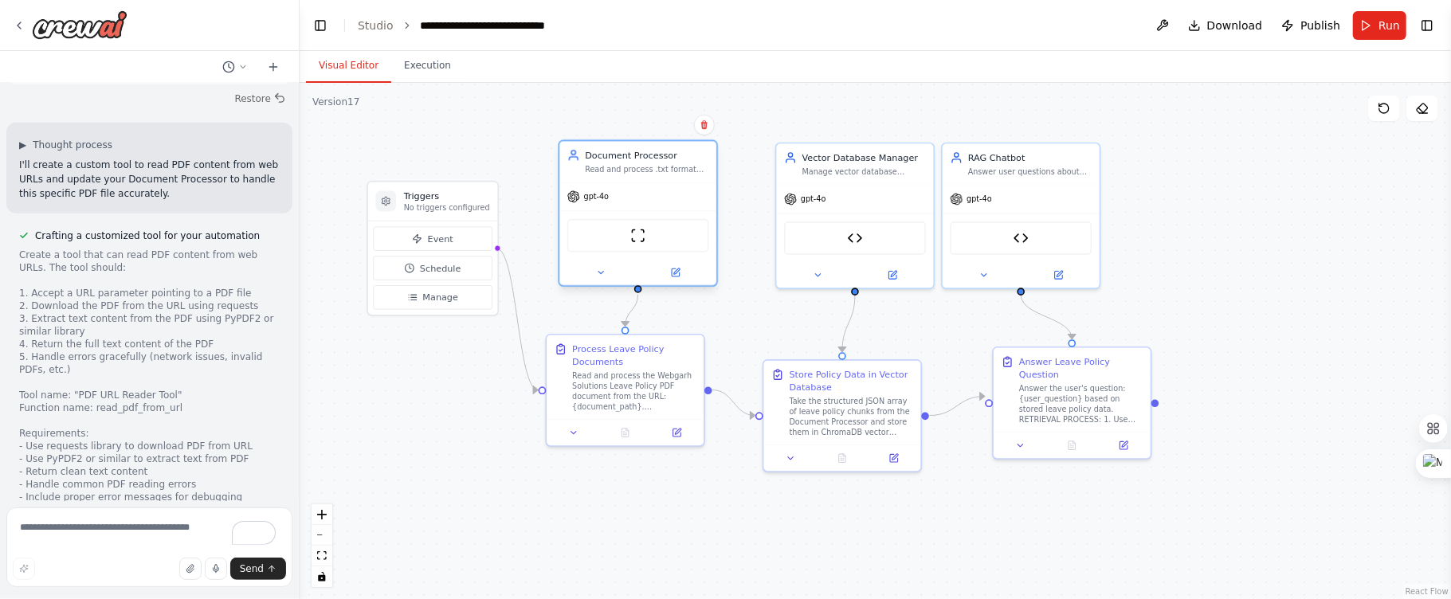
drag, startPoint x: 731, startPoint y: 177, endPoint x: 676, endPoint y: 183, distance: 55.4
click at [676, 183] on div "Document Processor Read and process .txt format leave policy documents from {do…" at bounding box center [638, 213] width 159 height 147
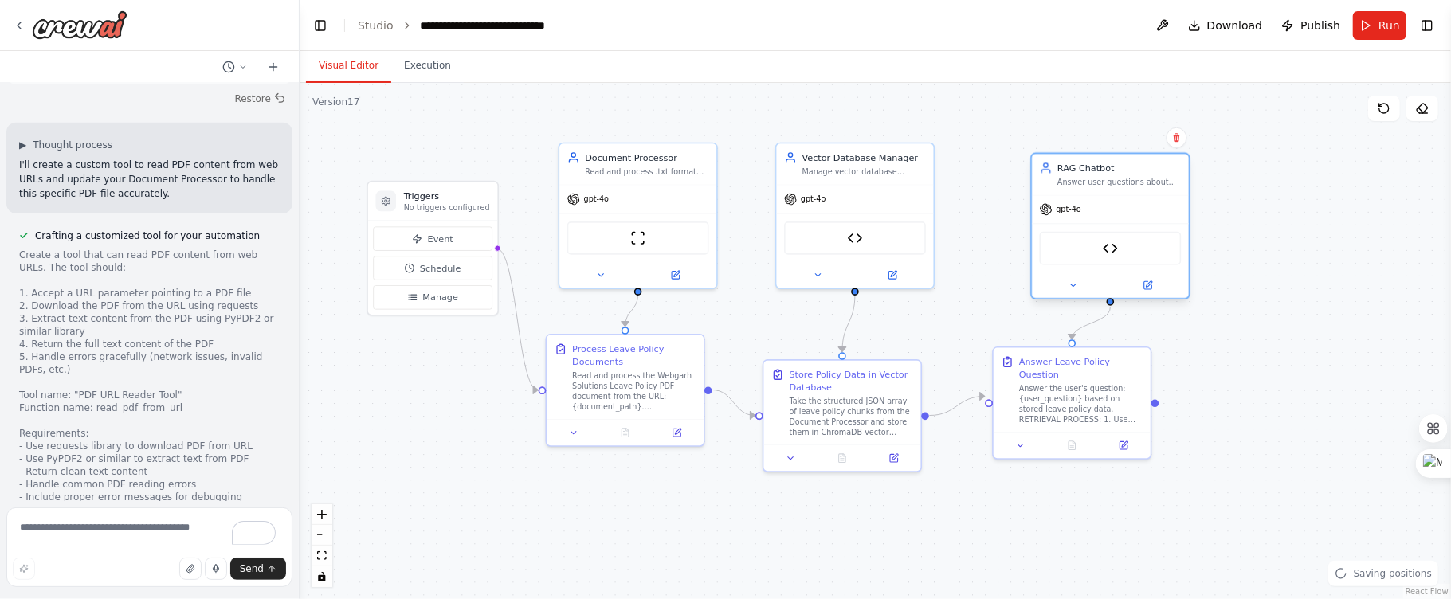
drag, startPoint x: 1074, startPoint y: 183, endPoint x: 1170, endPoint y: 192, distance: 96.9
click at [1170, 192] on div "RAG Chatbot Answer user questions about leave policies using the processed docu…" at bounding box center [1110, 226] width 159 height 147
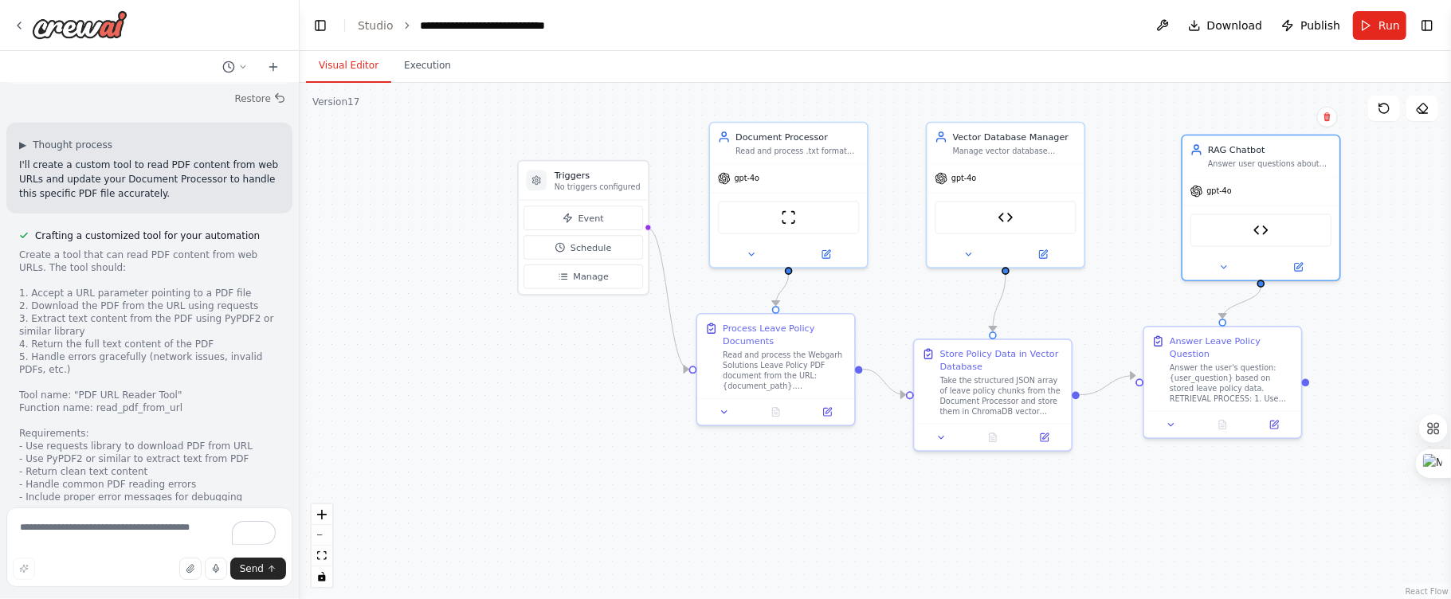
drag, startPoint x: 422, startPoint y: 527, endPoint x: 586, endPoint y: 505, distance: 164.9
click at [586, 505] on div ".deletable-edge-delete-btn { width: 20px; height: 20px; border: 0px solid #ffff…" at bounding box center [876, 341] width 1152 height 516
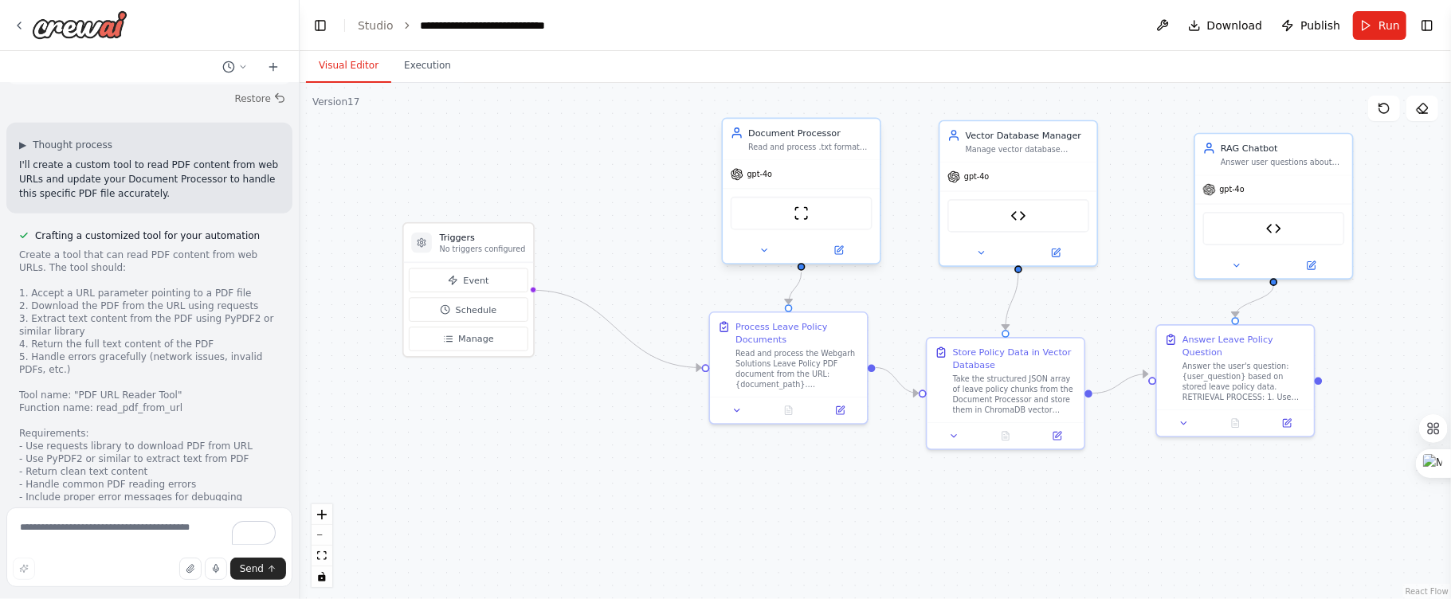
drag, startPoint x: 600, startPoint y: 198, endPoint x: 761, endPoint y: 199, distance: 161.0
click at [473, 262] on div "Event Schedule Manage" at bounding box center [468, 309] width 129 height 94
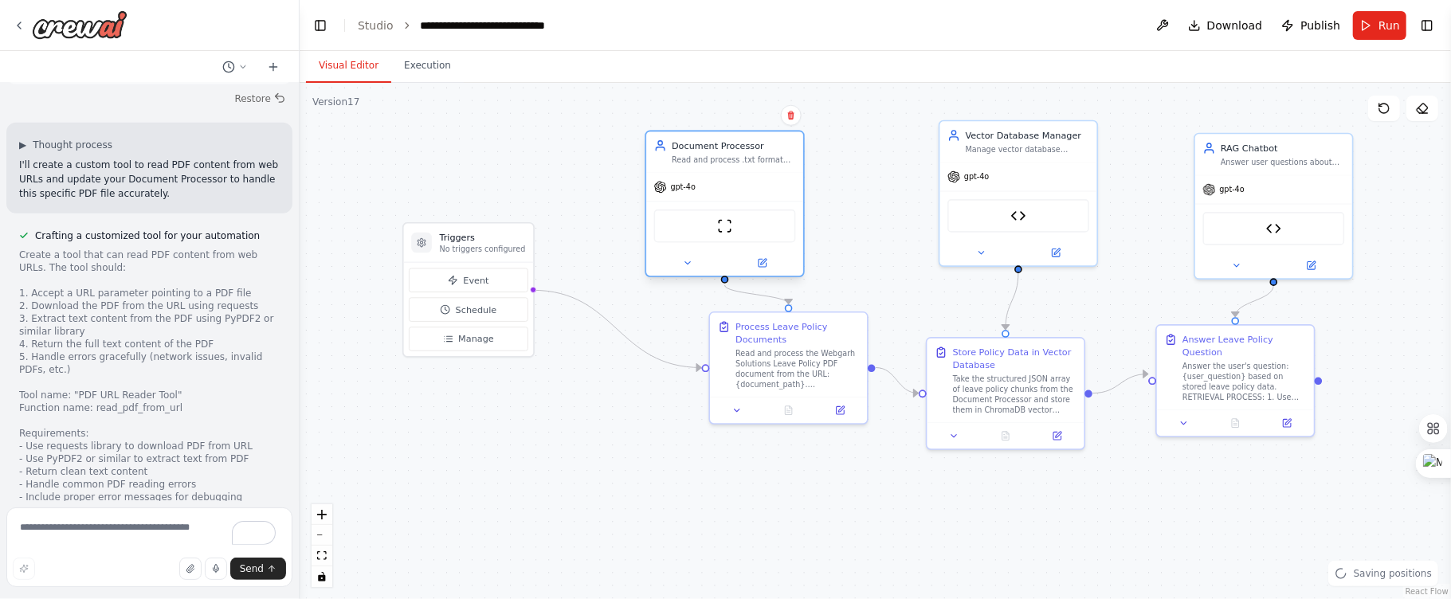
drag, startPoint x: 852, startPoint y: 163, endPoint x: 776, endPoint y: 179, distance: 77.4
click at [776, 179] on div "gpt-4o" at bounding box center [724, 187] width 157 height 28
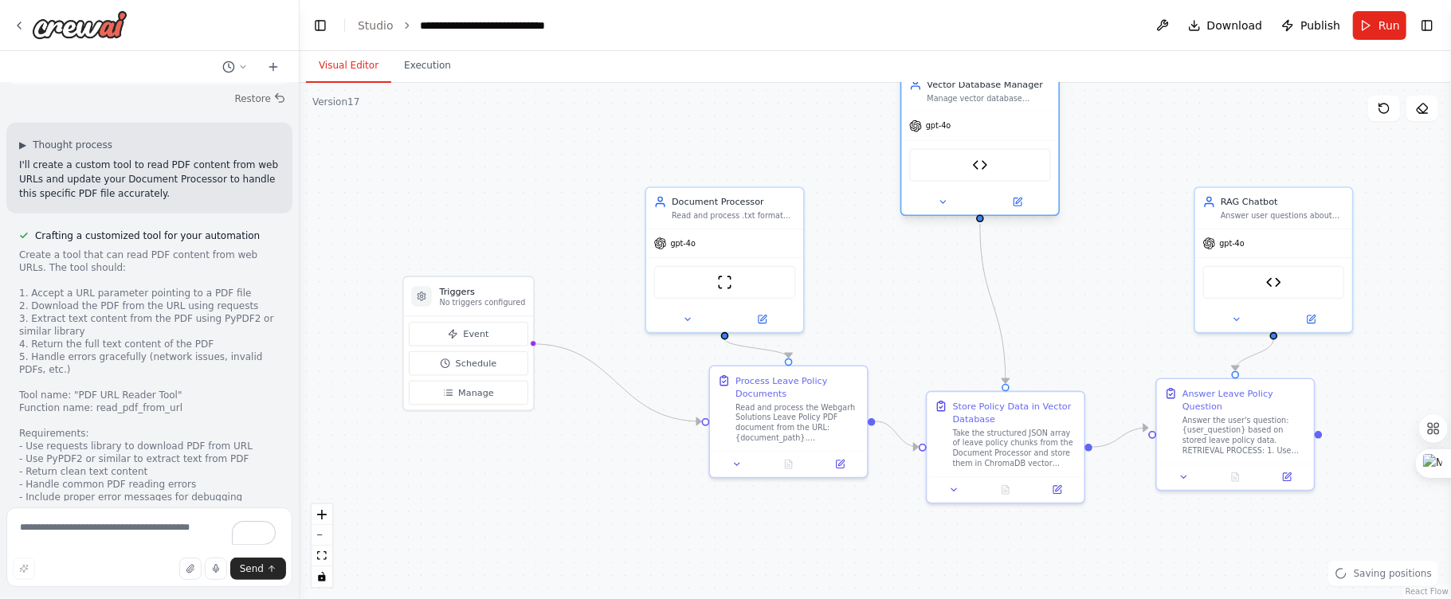
drag, startPoint x: 1047, startPoint y: 143, endPoint x: 1014, endPoint y: 99, distance: 55.2
click at [1014, 99] on div "Vector Database Manager Manage vector database operations for Webgarh Solutions…" at bounding box center [990, 91] width 124 height 26
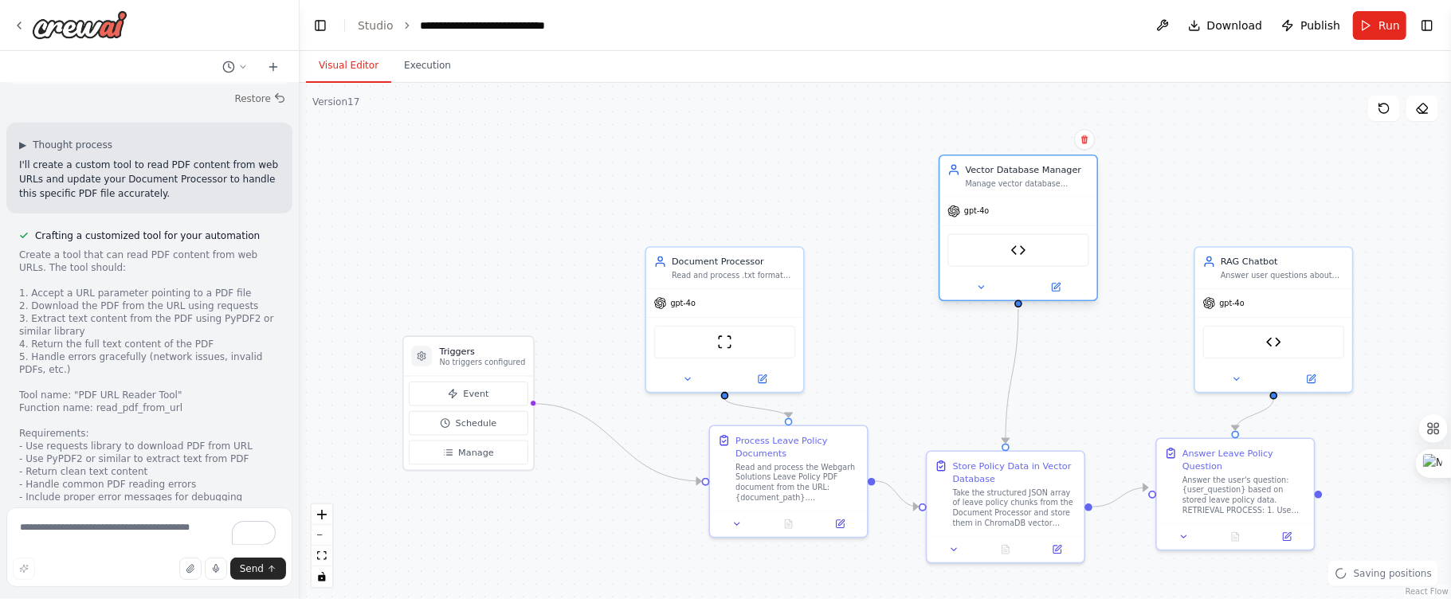
drag, startPoint x: 1003, startPoint y: 119, endPoint x: 1046, endPoint y: 210, distance: 101.3
click at [1046, 210] on div "gpt-4o ChromaDB Vector Search Tool" at bounding box center [1019, 249] width 157 height 104
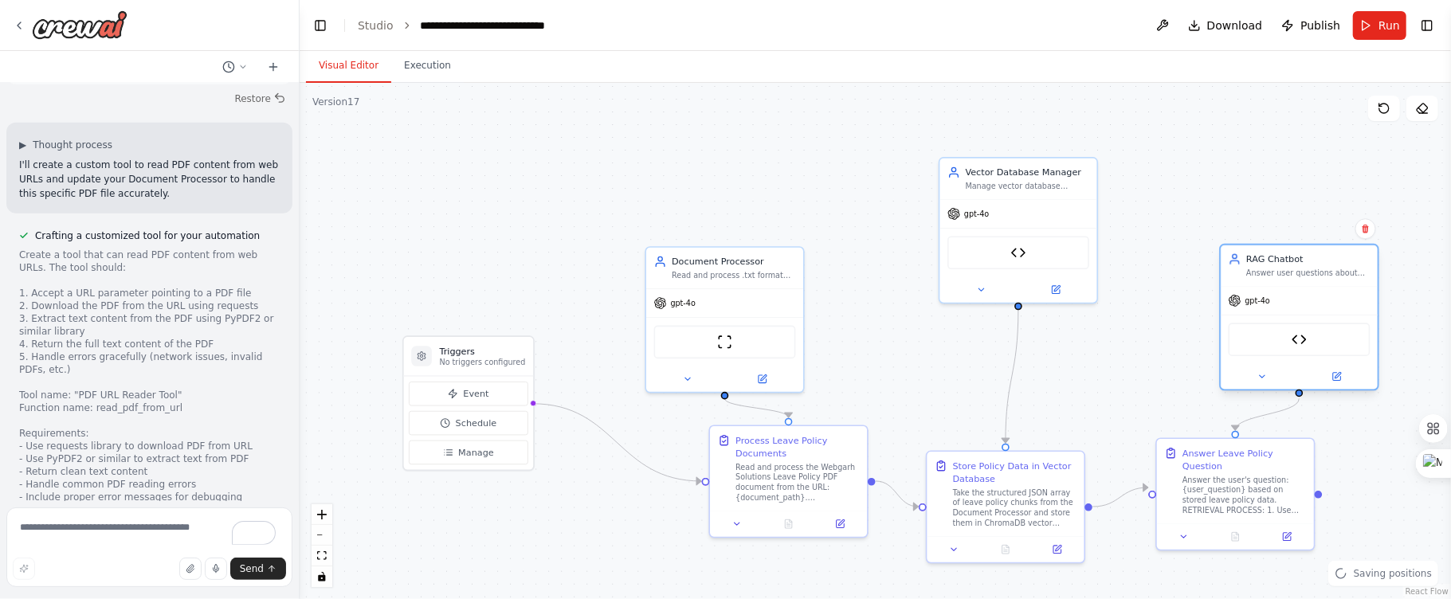
drag, startPoint x: 1329, startPoint y: 271, endPoint x: 1361, endPoint y: 273, distance: 32.0
click at [1361, 273] on div "Answer user questions about leave policies using the processed document chunks …" at bounding box center [1309, 274] width 124 height 10
drag, startPoint x: 729, startPoint y: 285, endPoint x: 712, endPoint y: 285, distance: 17.5
click at [712, 286] on div "gpt-4o ScrapeWebsiteTool" at bounding box center [712, 338] width 157 height 104
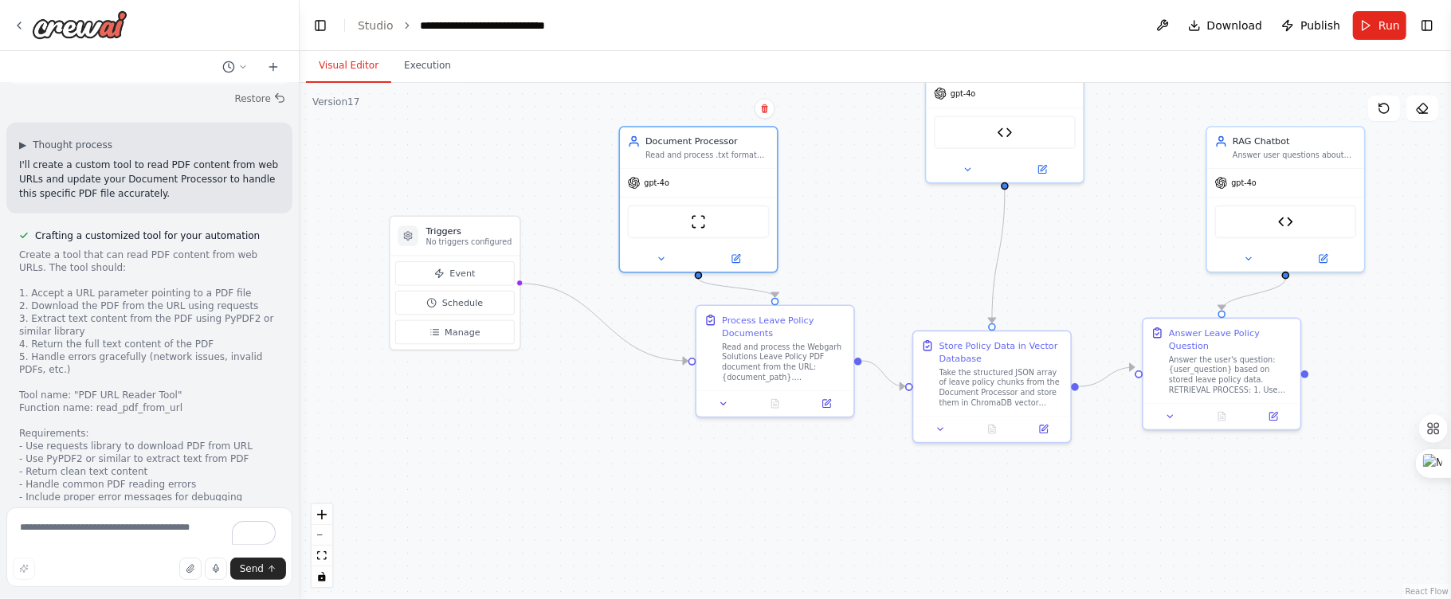
drag, startPoint x: 892, startPoint y: 316, endPoint x: 875, endPoint y: 188, distance: 129.4
click at [875, 188] on div ".deletable-edge-delete-btn { width: 20px; height: 20px; border: 0px solid #ffff…" at bounding box center [876, 341] width 1152 height 516
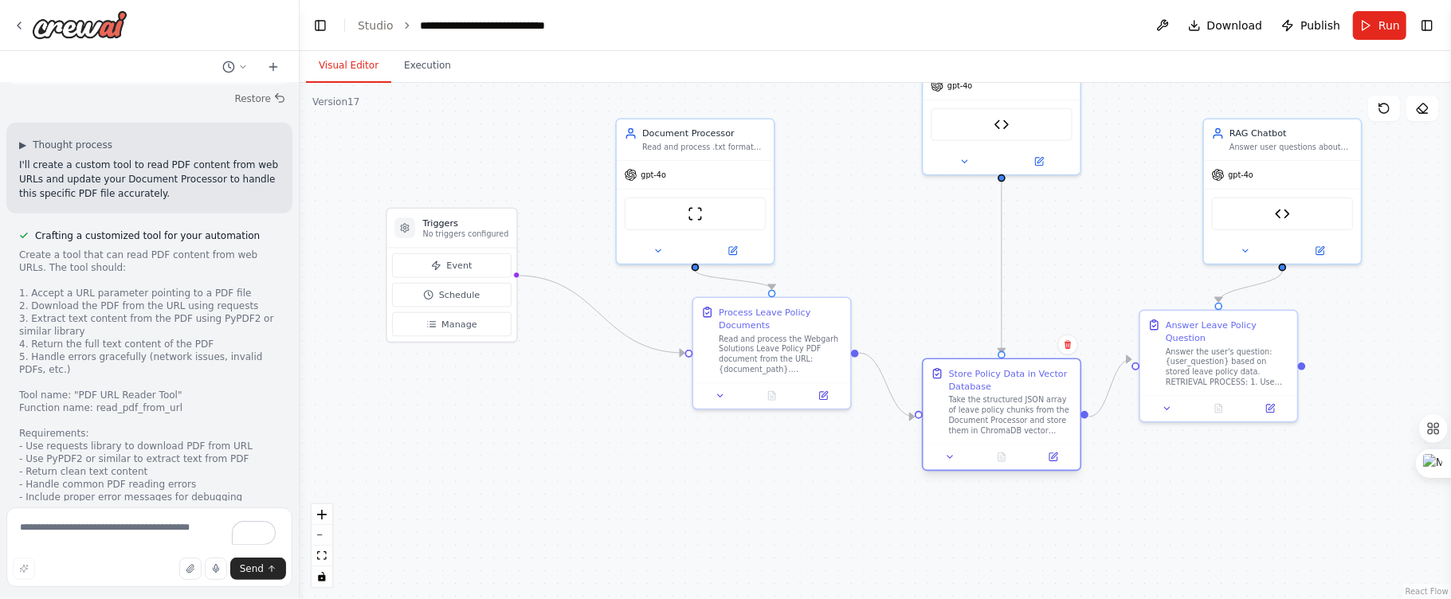
drag, startPoint x: 997, startPoint y: 351, endPoint x: 1007, endPoint y: 385, distance: 35.6
click at [1007, 385] on div "Store Policy Data in Vector Database" at bounding box center [1011, 380] width 124 height 26
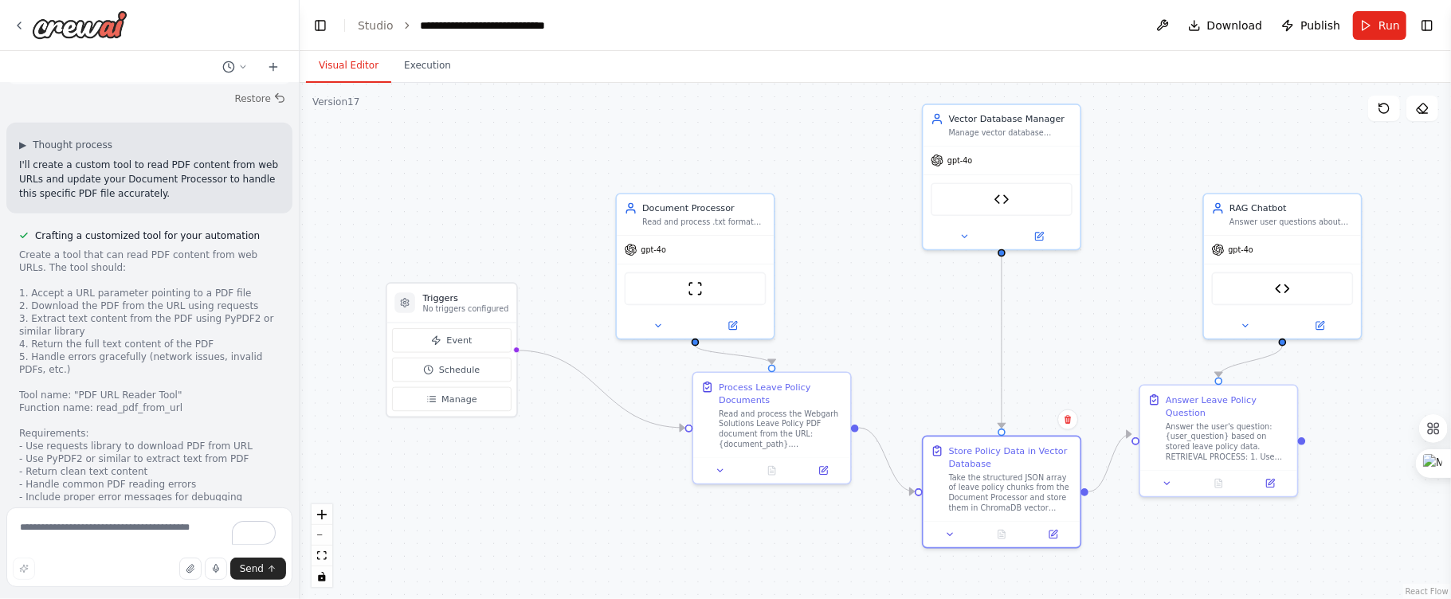
drag, startPoint x: 563, startPoint y: 431, endPoint x: 563, endPoint y: 506, distance: 74.9
click at [563, 506] on div ".deletable-edge-delete-btn { width: 20px; height: 20px; border: 0px solid #ffff…" at bounding box center [876, 341] width 1152 height 516
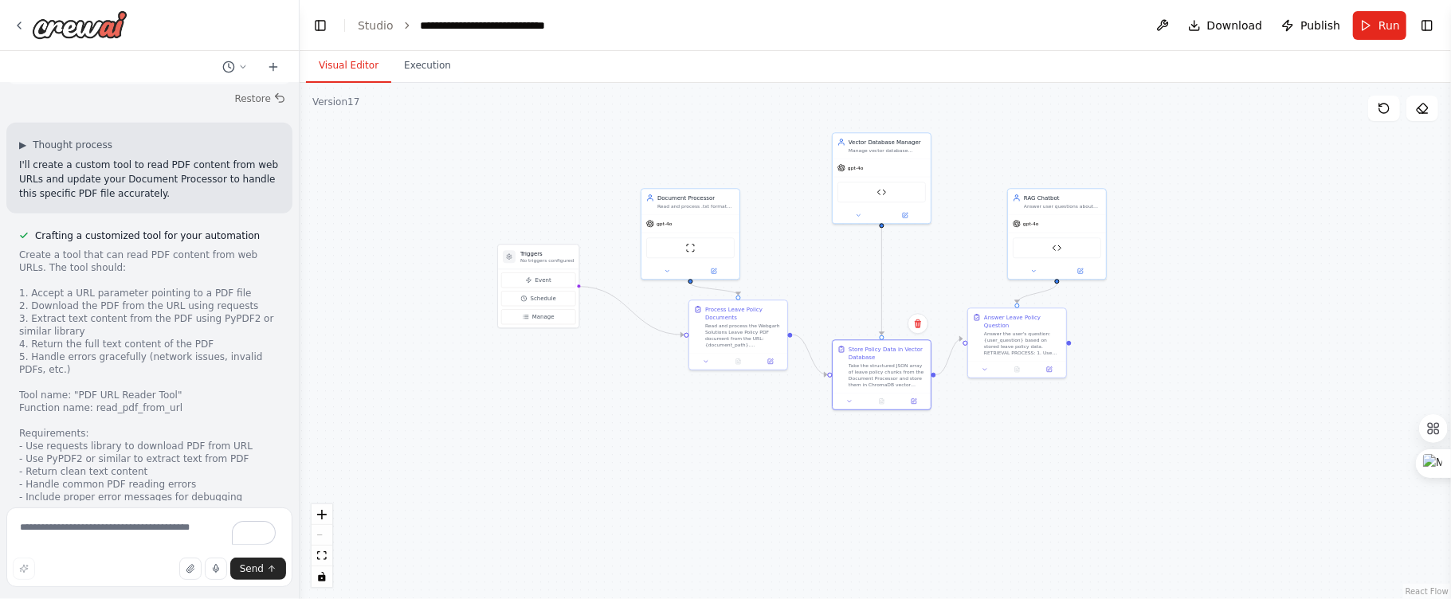
drag, startPoint x: 1204, startPoint y: 453, endPoint x: 1241, endPoint y: 336, distance: 123.0
click at [1241, 336] on div ".deletable-edge-delete-btn { width: 20px; height: 20px; border: 0px solid #ffff…" at bounding box center [876, 341] width 1152 height 516
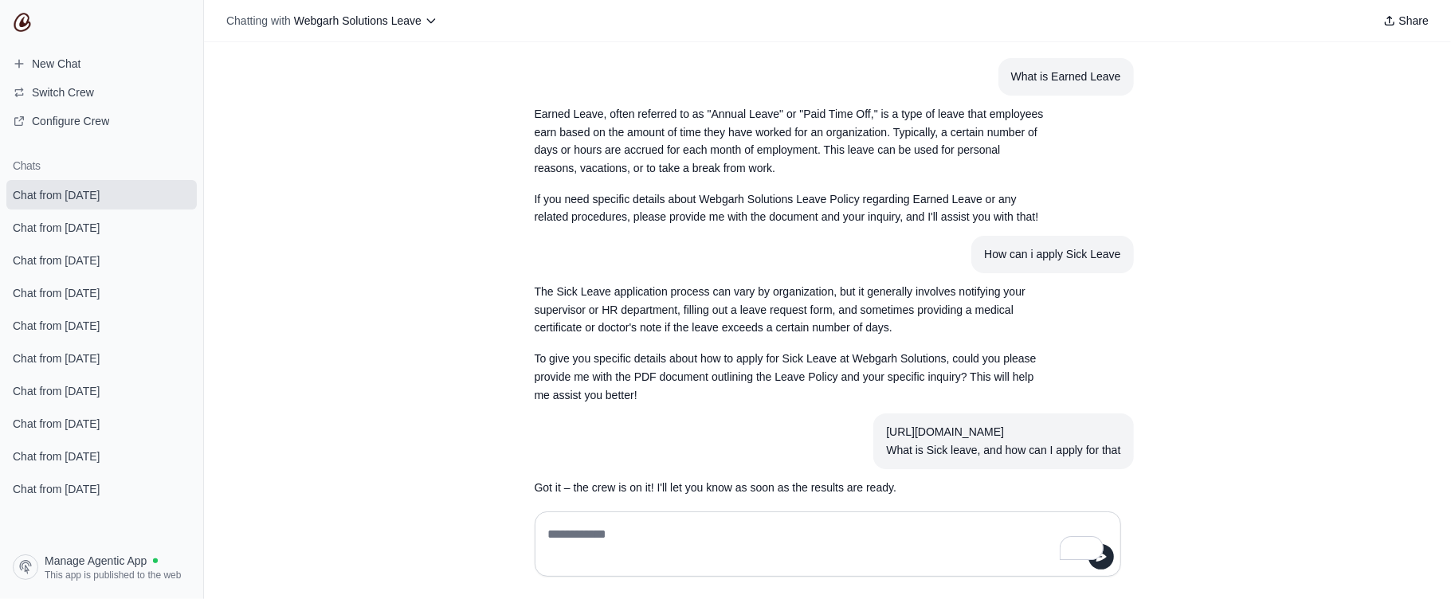
scroll to position [2313, 0]
